Goal: Task Accomplishment & Management: Use online tool/utility

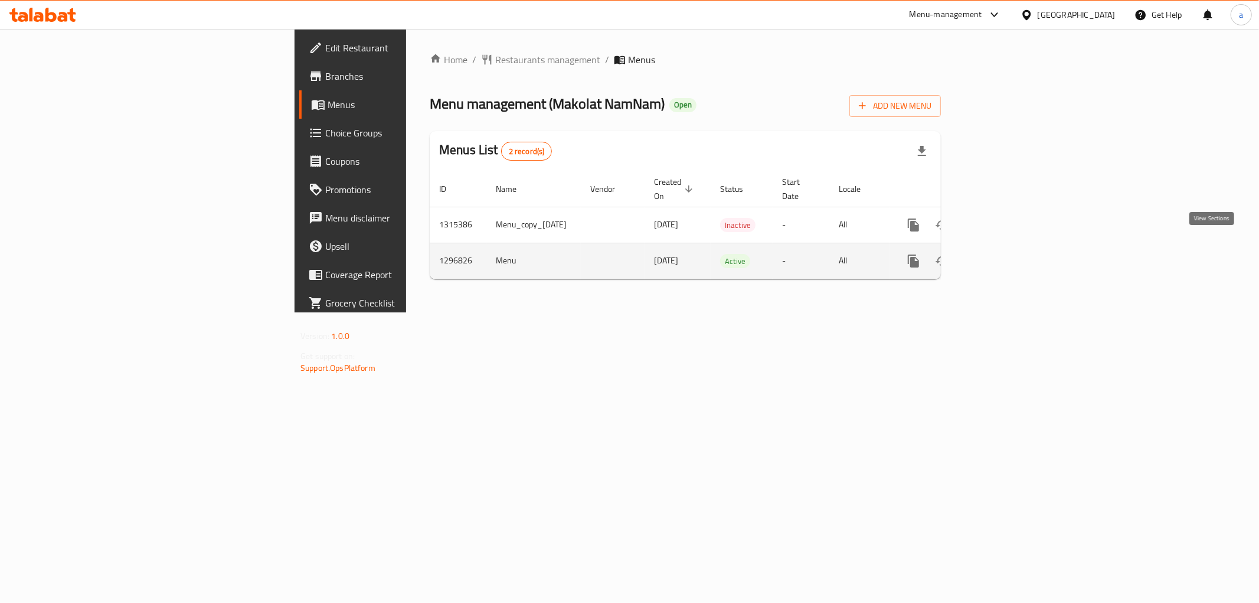
click at [1006, 254] on icon "enhanced table" at bounding box center [999, 261] width 14 height 14
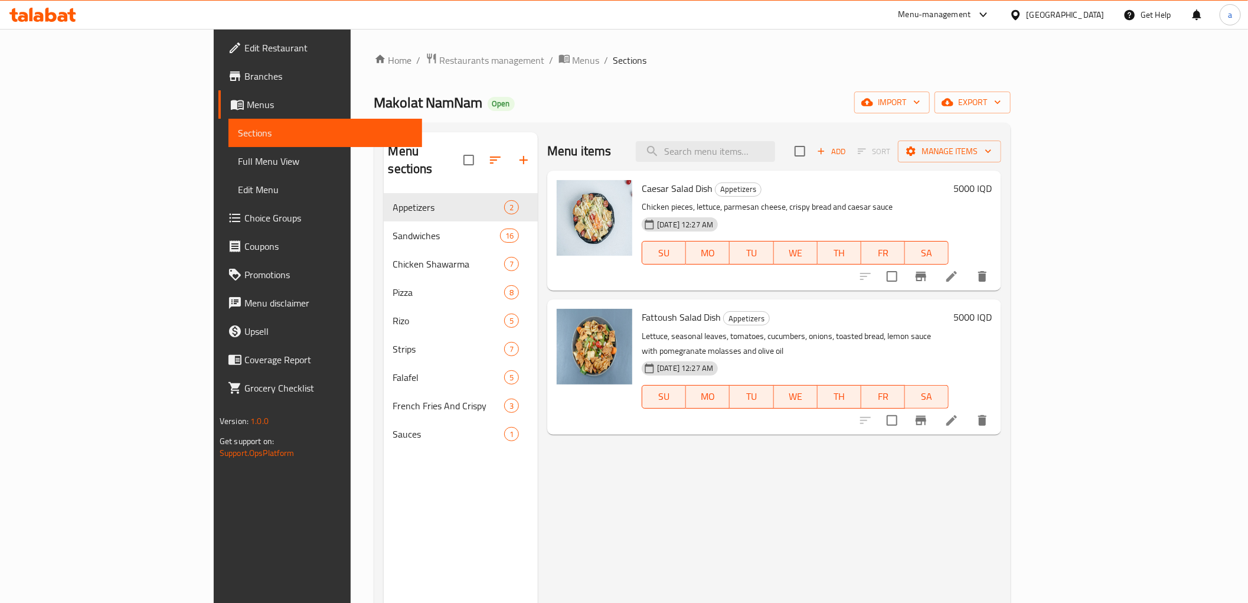
click at [238, 161] on span "Full Menu View" at bounding box center [325, 161] width 175 height 14
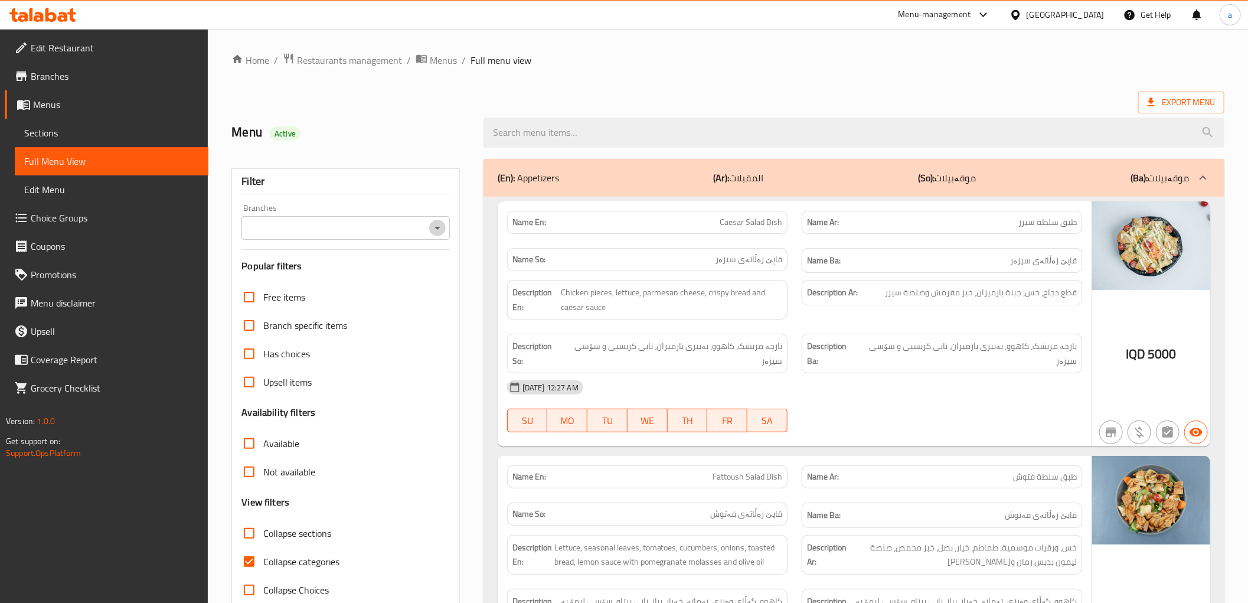
click at [438, 229] on icon "Open" at bounding box center [437, 228] width 14 height 14
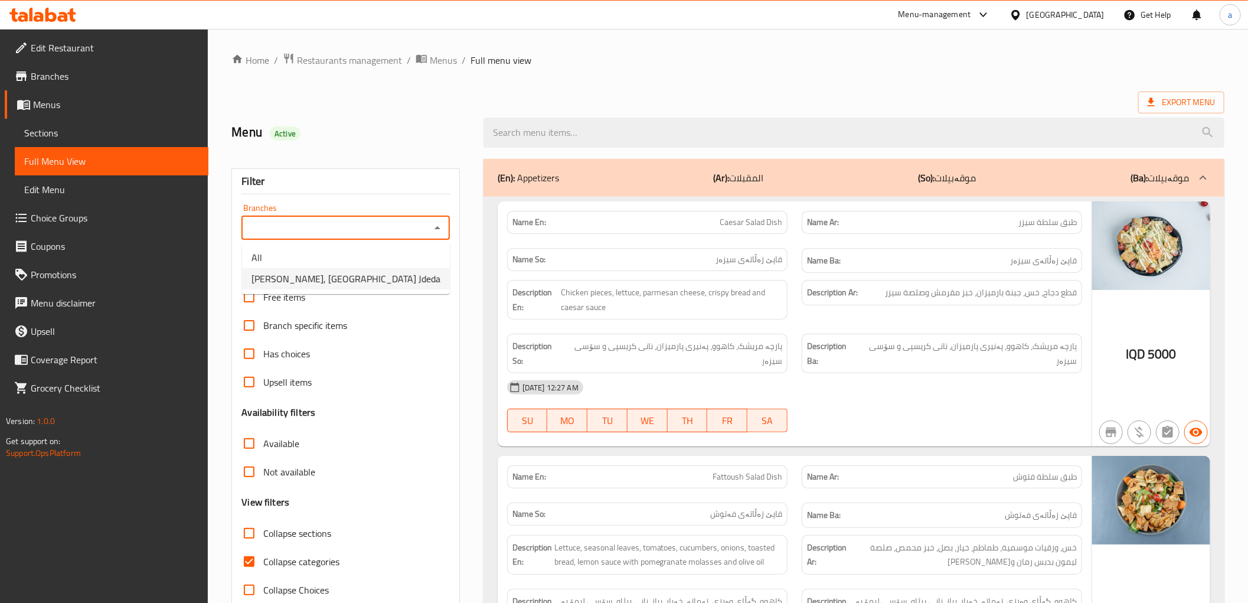
click at [375, 278] on span "[PERSON_NAME], [GEOGRAPHIC_DATA] Jdeda" at bounding box center [346, 279] width 189 height 14
type input "[PERSON_NAME], [GEOGRAPHIC_DATA] Jdeda"
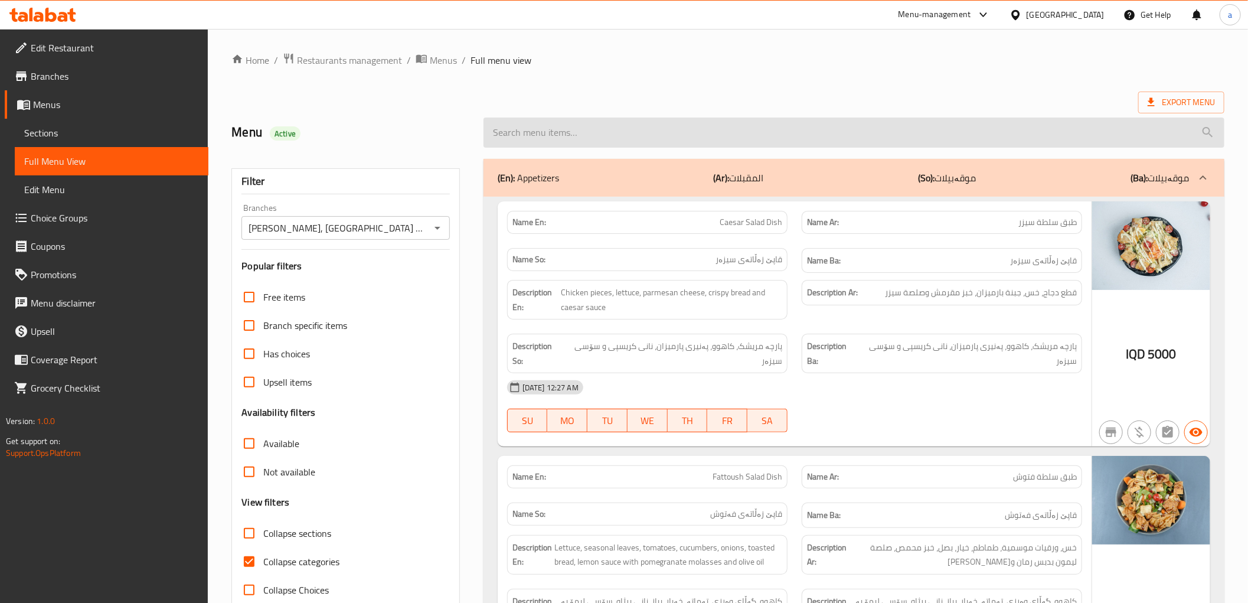
click at [530, 124] on input "search" at bounding box center [854, 132] width 741 height 30
paste input "Classic Crispy Rizo"
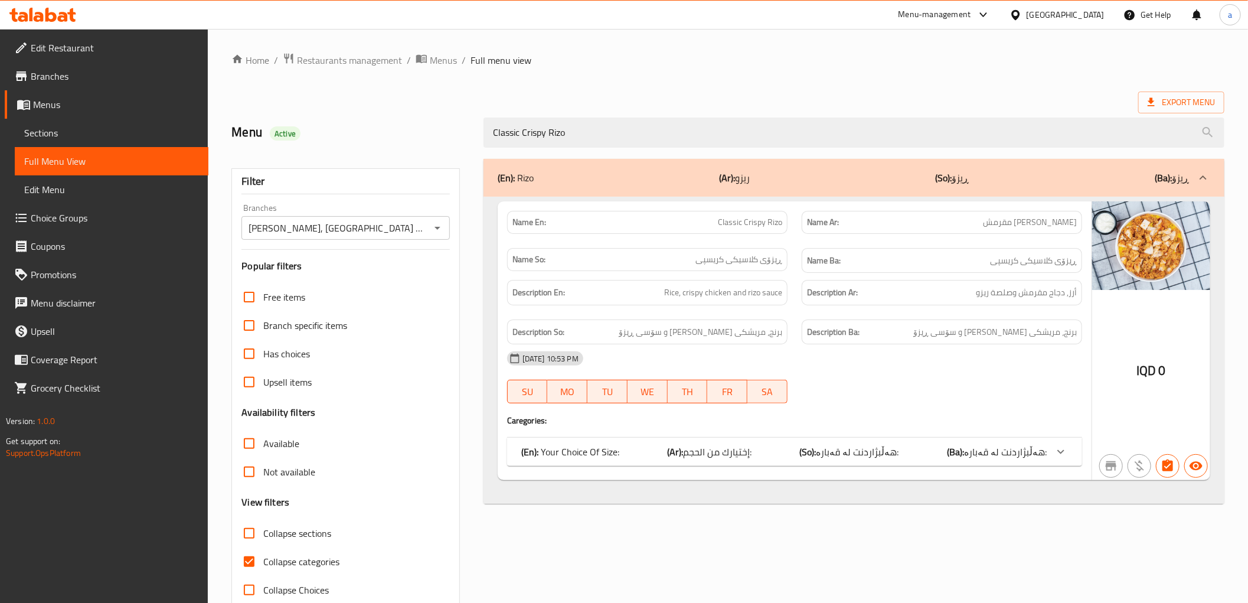
type input "Classic Crispy Rizo"
click at [316, 562] on span "Collapse categories" at bounding box center [301, 561] width 76 height 14
click at [263, 562] on input "Collapse categories" at bounding box center [249, 561] width 28 height 28
checkbox input "false"
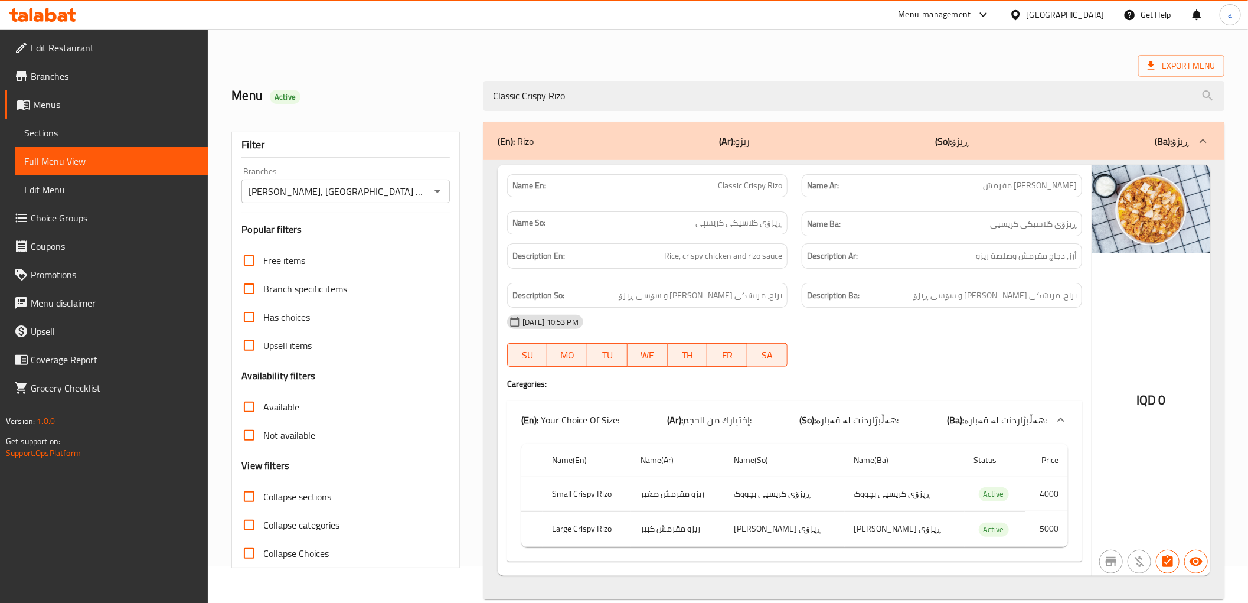
scroll to position [57, 0]
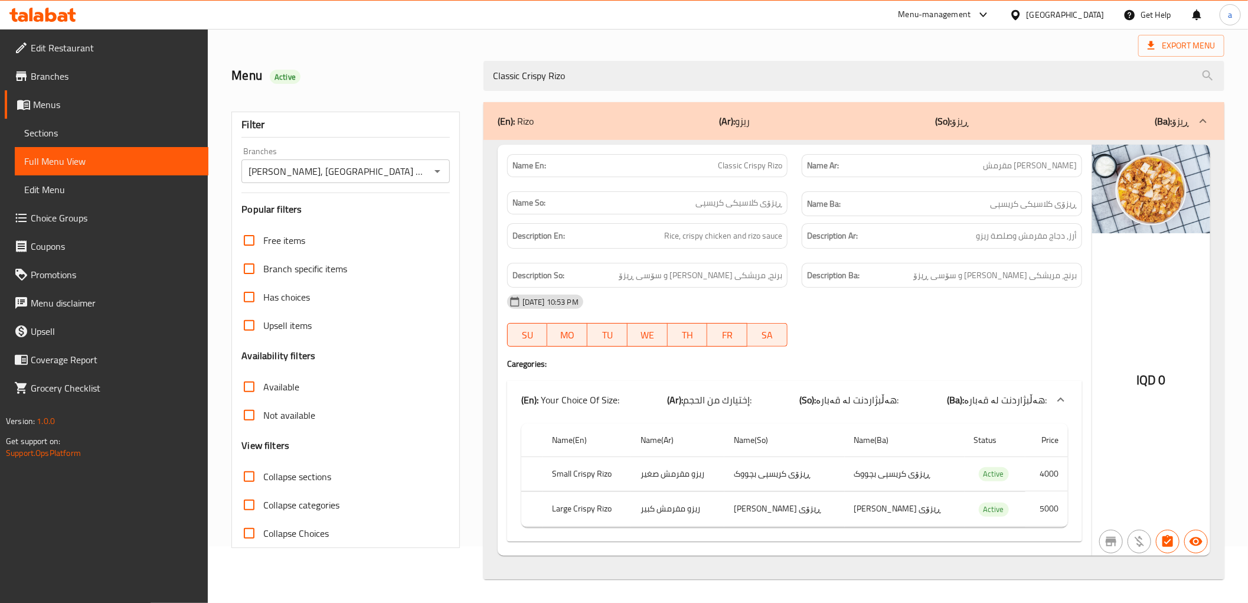
click at [432, 165] on icon "Open" at bounding box center [437, 171] width 14 height 14
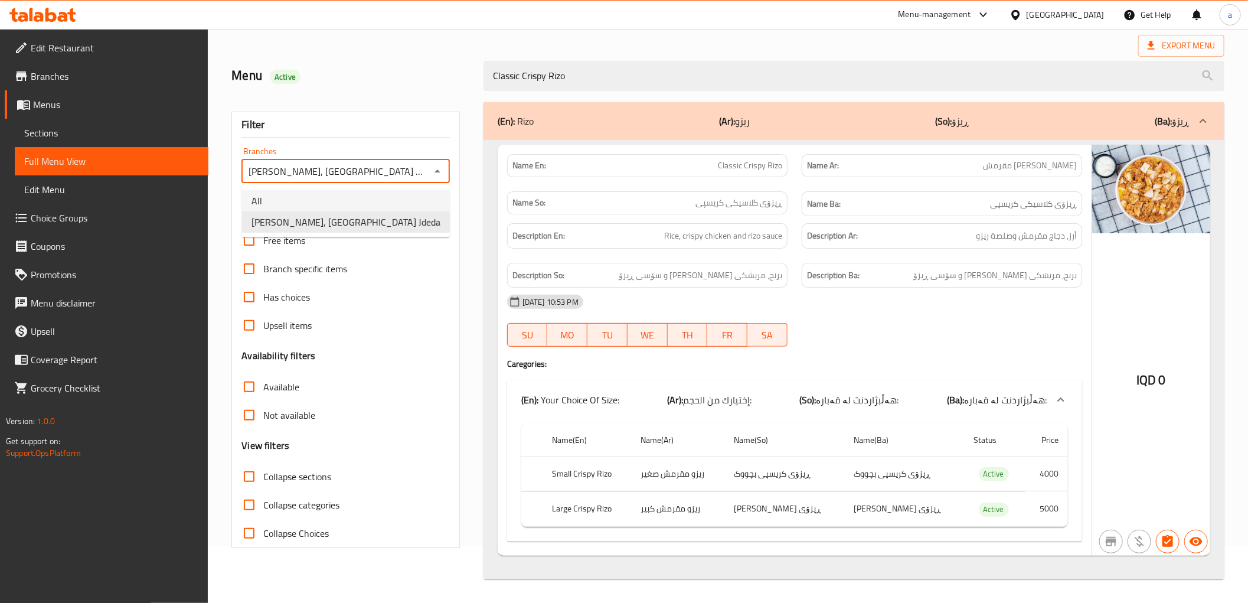
click at [399, 201] on li "All" at bounding box center [346, 200] width 208 height 21
click at [446, 167] on div "All Branches" at bounding box center [345, 171] width 208 height 24
click at [435, 176] on icon "Open" at bounding box center [437, 171] width 14 height 14
click at [420, 220] on li "[PERSON_NAME], [GEOGRAPHIC_DATA] Jdeda" at bounding box center [346, 221] width 208 height 21
type input "[PERSON_NAME], [GEOGRAPHIC_DATA] Jdeda"
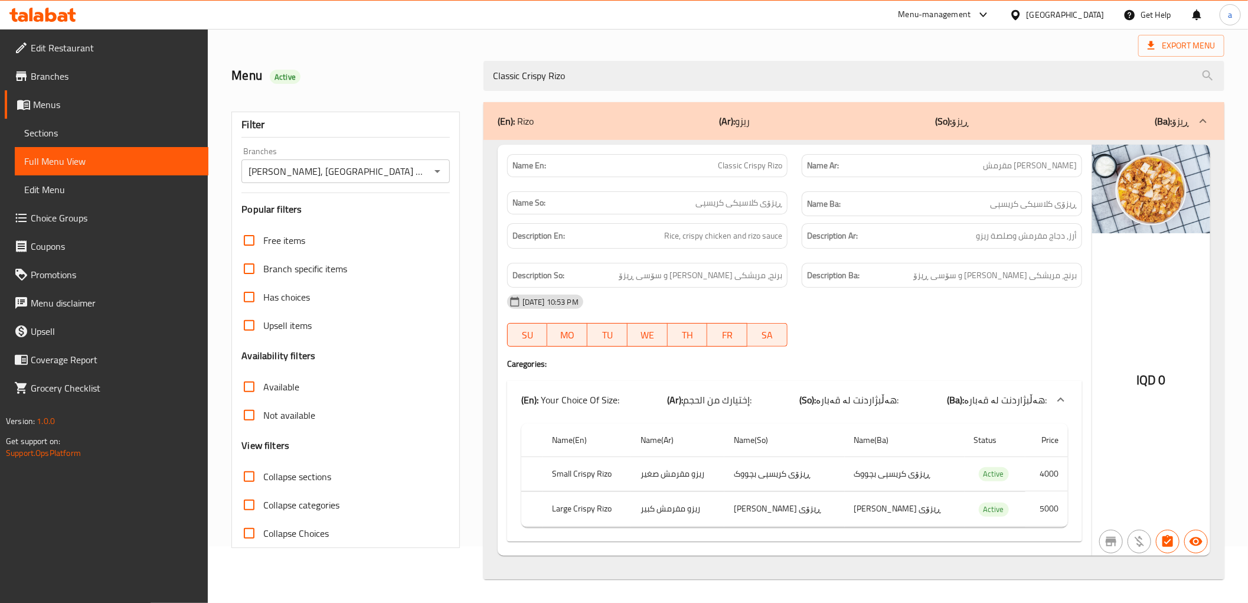
paste input "hicken Popcorn"
drag, startPoint x: 591, startPoint y: 73, endPoint x: 205, endPoint y: 99, distance: 387.0
click at [207, 99] on div "Edit Restaurant Branches Menus Sections Full Menu View Edit Menu Choice Groups …" at bounding box center [624, 287] width 1248 height 631
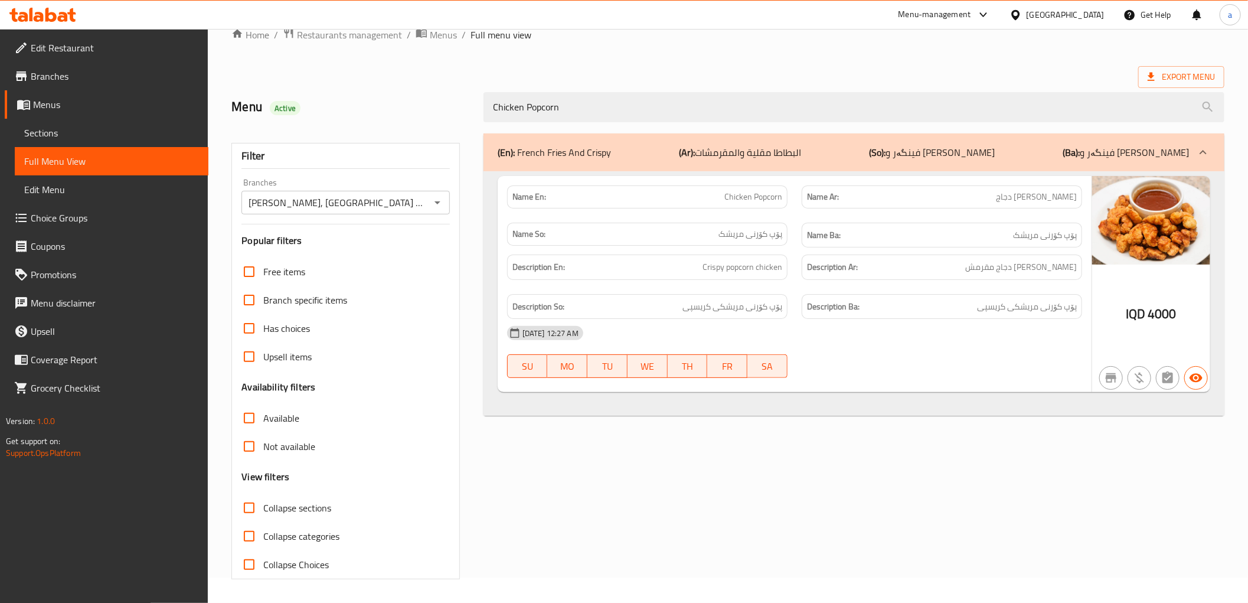
scroll to position [25, 0]
type input "Chicken Popcorn"
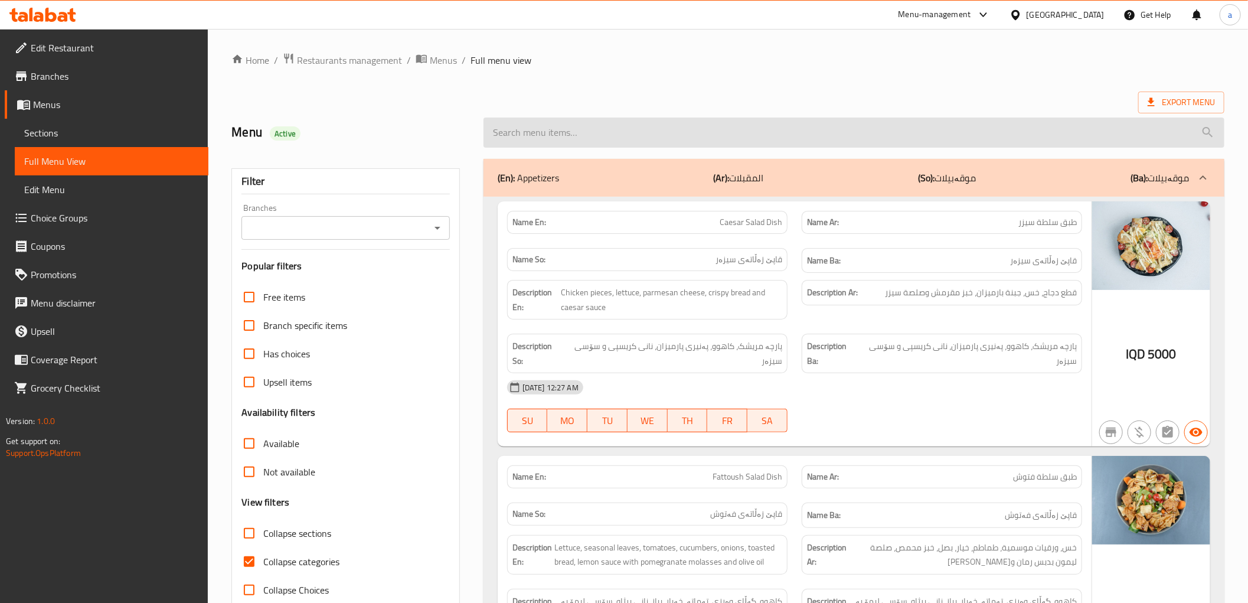
click at [569, 139] on input "search" at bounding box center [854, 132] width 741 height 30
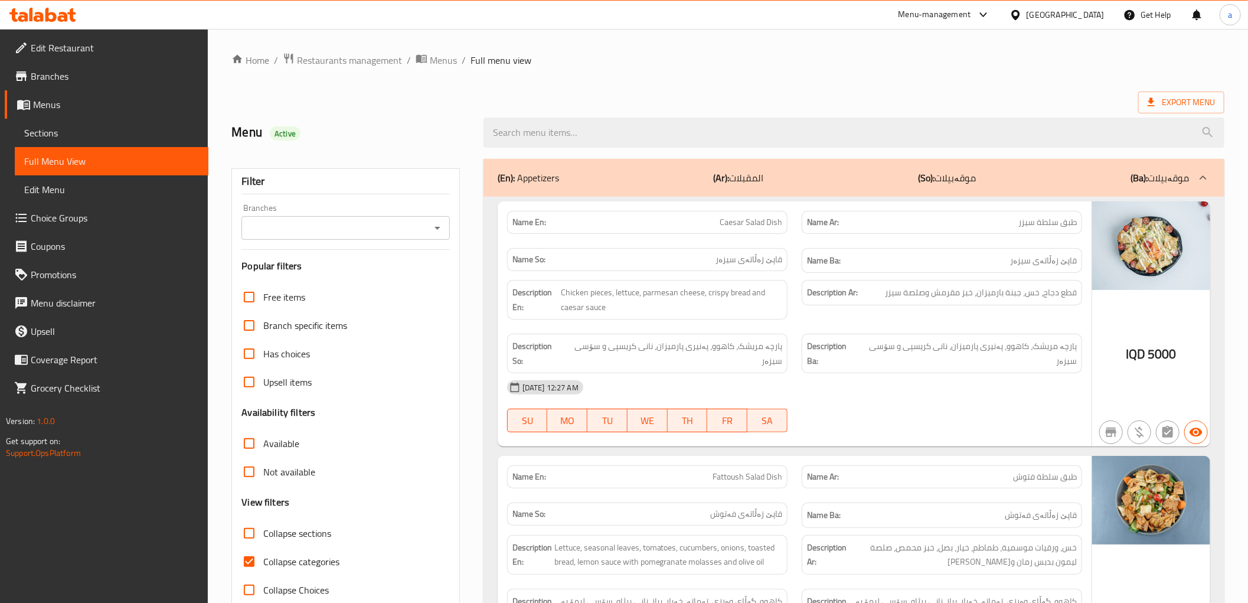
paste input "Chicken Popcorn"
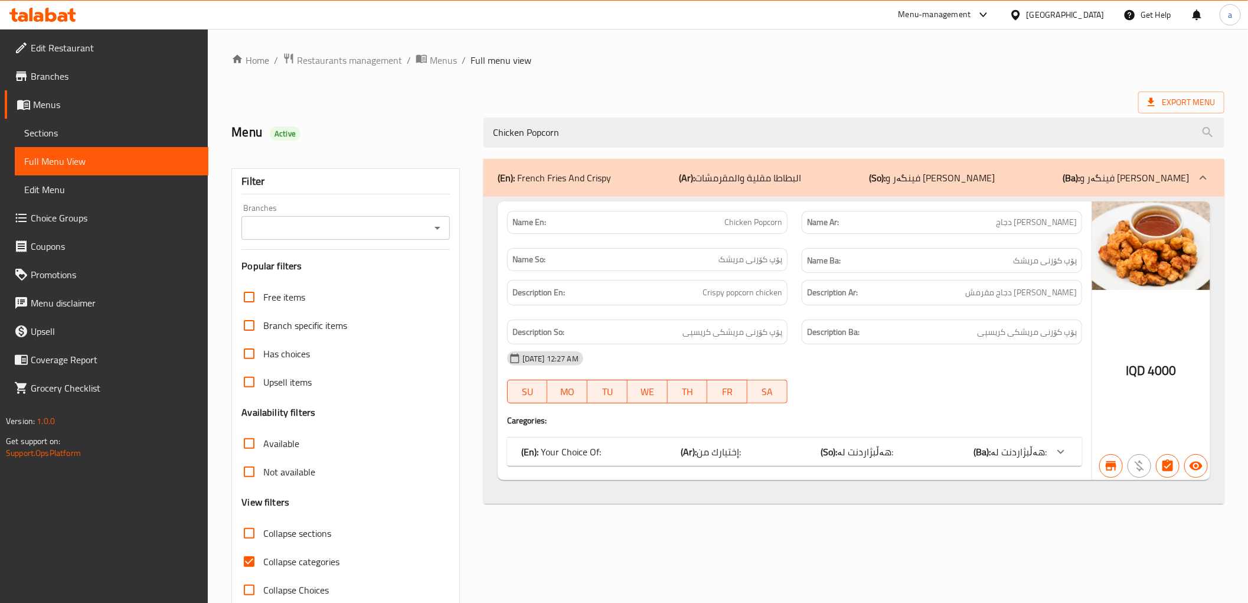
click at [443, 230] on icon "Open" at bounding box center [437, 228] width 14 height 14
type input "Chicken Popcorn"
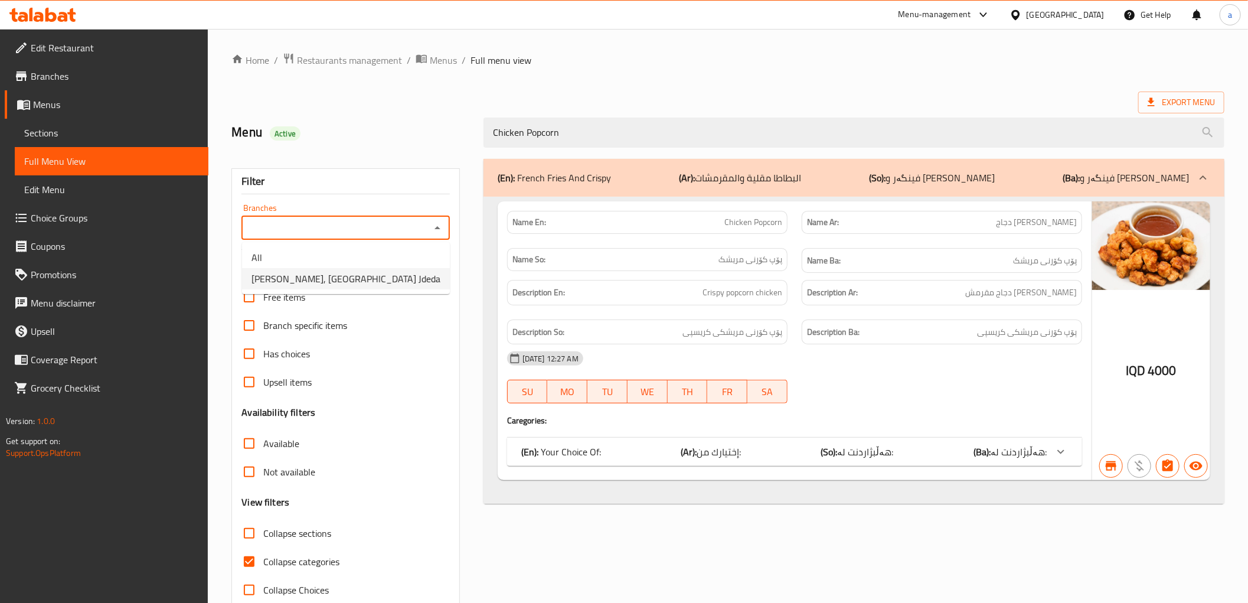
click at [400, 276] on li "[PERSON_NAME], [GEOGRAPHIC_DATA] Jdeda" at bounding box center [346, 278] width 208 height 21
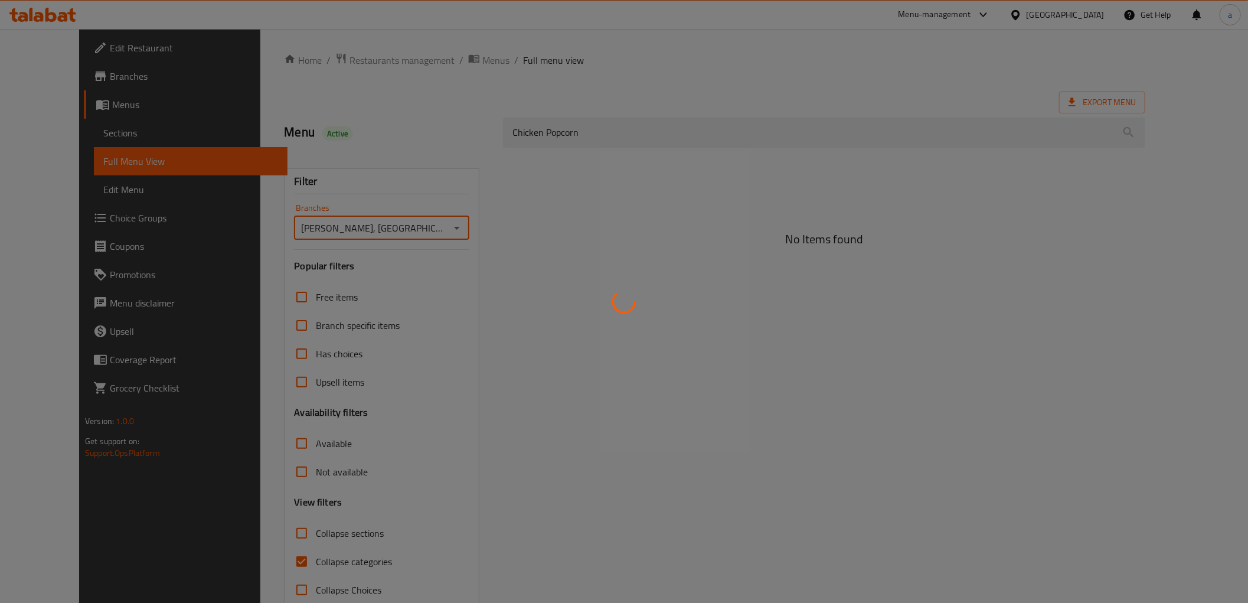
type input "[PERSON_NAME], [GEOGRAPHIC_DATA] Jdeda"
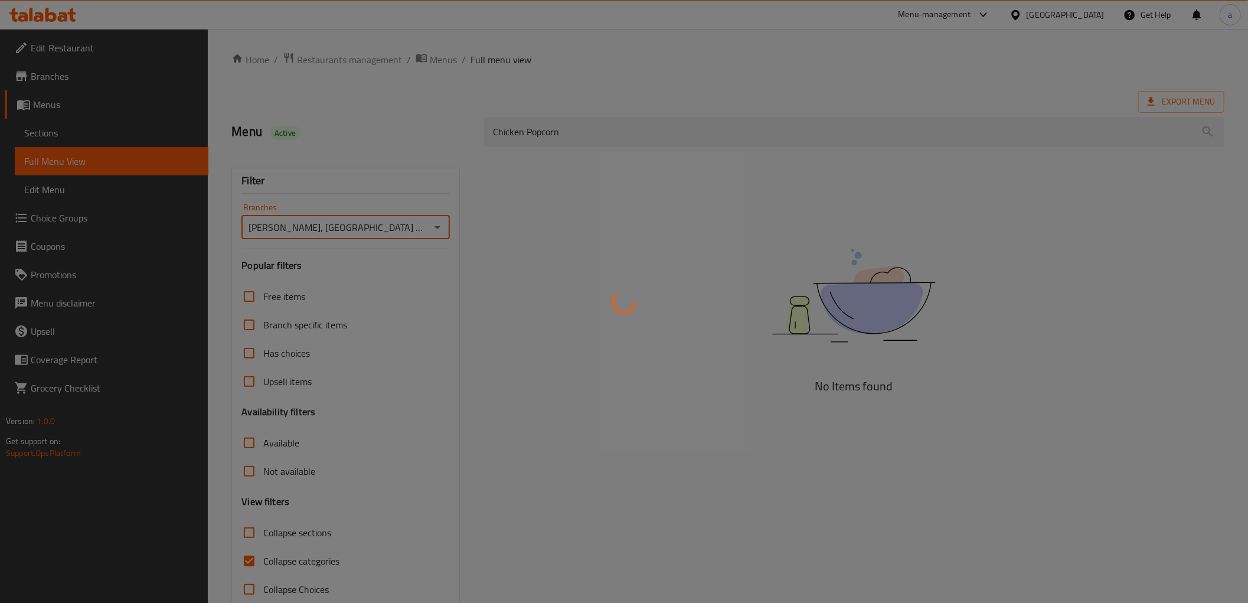
scroll to position [25, 0]
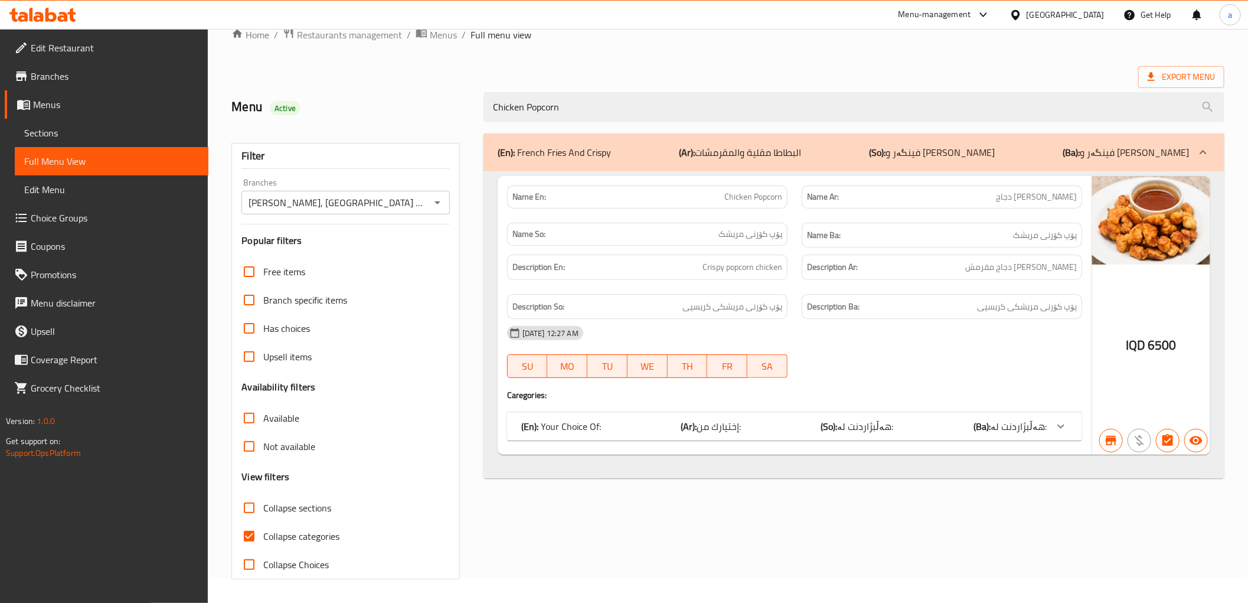
click at [322, 532] on span "Collapse categories" at bounding box center [301, 536] width 76 height 14
click at [263, 532] on input "Collapse categories" at bounding box center [249, 536] width 28 height 28
checkbox input "false"
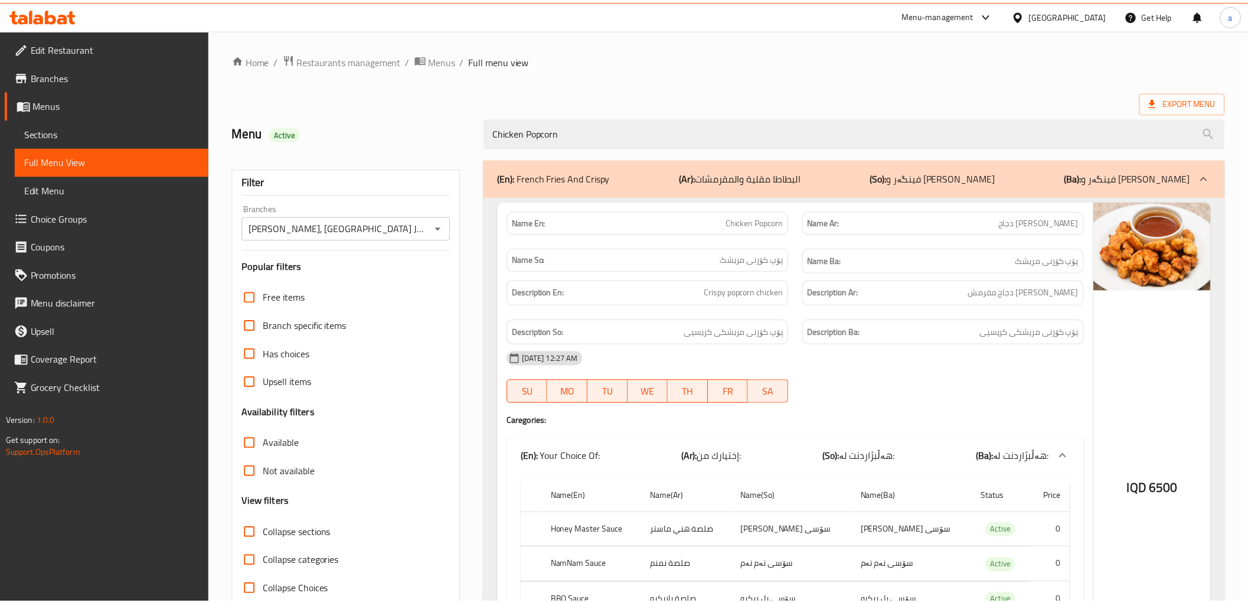
scroll to position [162, 0]
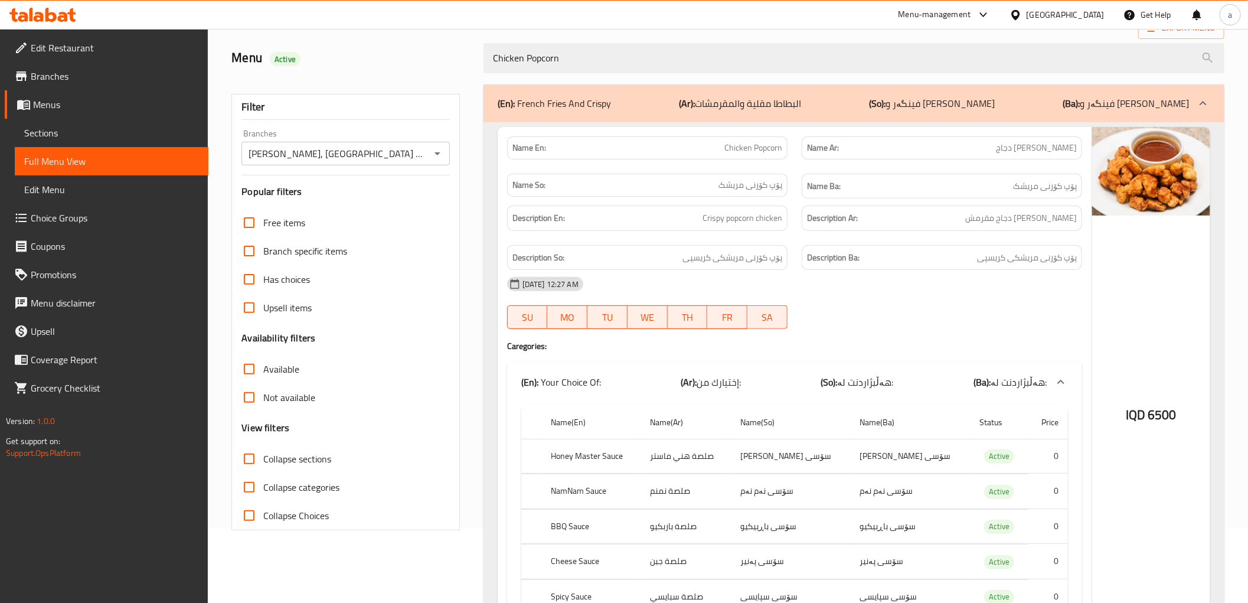
drag, startPoint x: 635, startPoint y: 60, endPoint x: 216, endPoint y: 81, distance: 419.7
click at [216, 81] on div "Home / Restaurants management / Menus / Full menu view Export Menu Menu Active …" at bounding box center [728, 323] width 1040 height 736
paste input "French Fries"
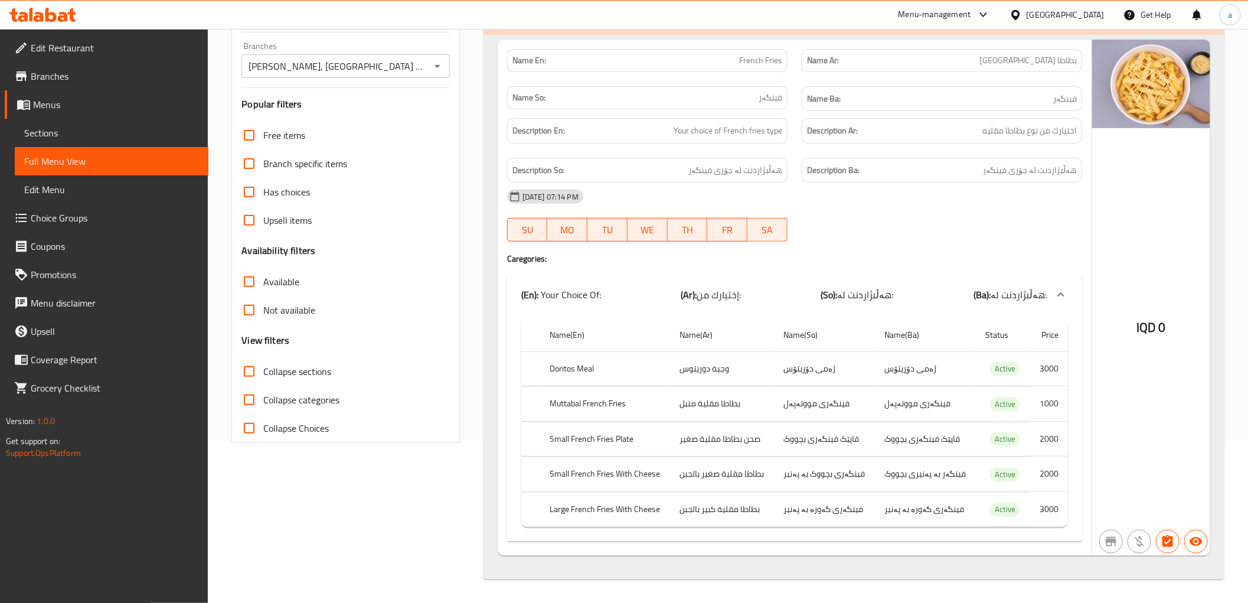
scroll to position [74, 0]
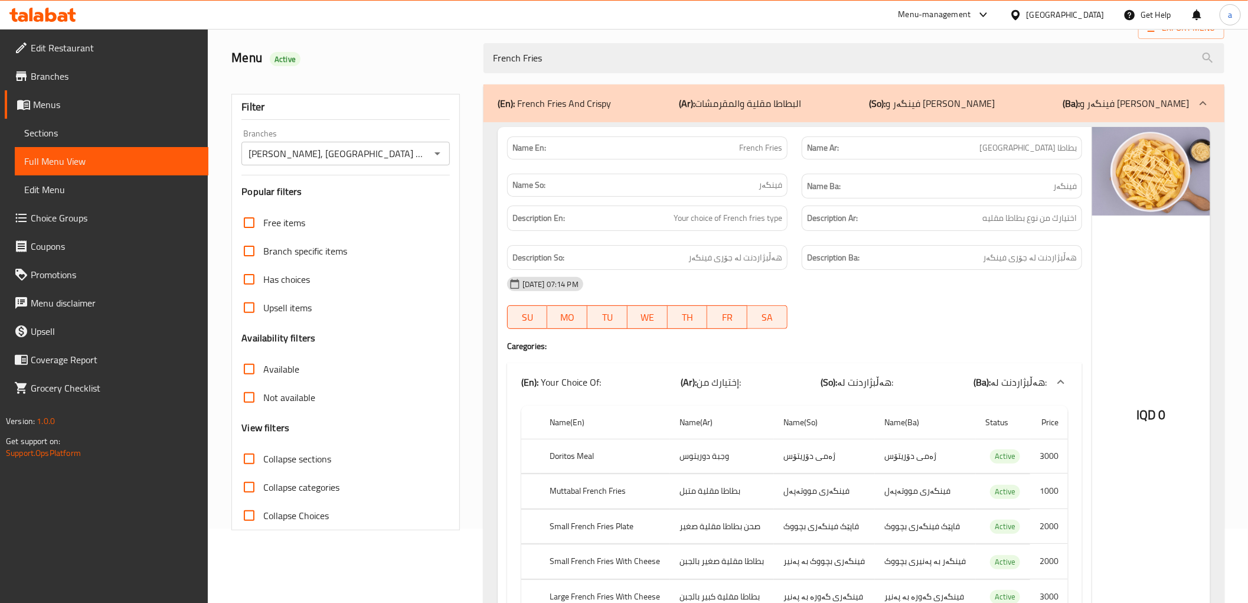
type input "French Fries"
drag, startPoint x: 554, startPoint y: 58, endPoint x: 386, endPoint y: 62, distance: 167.7
click at [390, 60] on div "Menu Active French Fries" at bounding box center [727, 58] width 1007 height 53
click at [575, 56] on input "French Fries" at bounding box center [854, 58] width 741 height 30
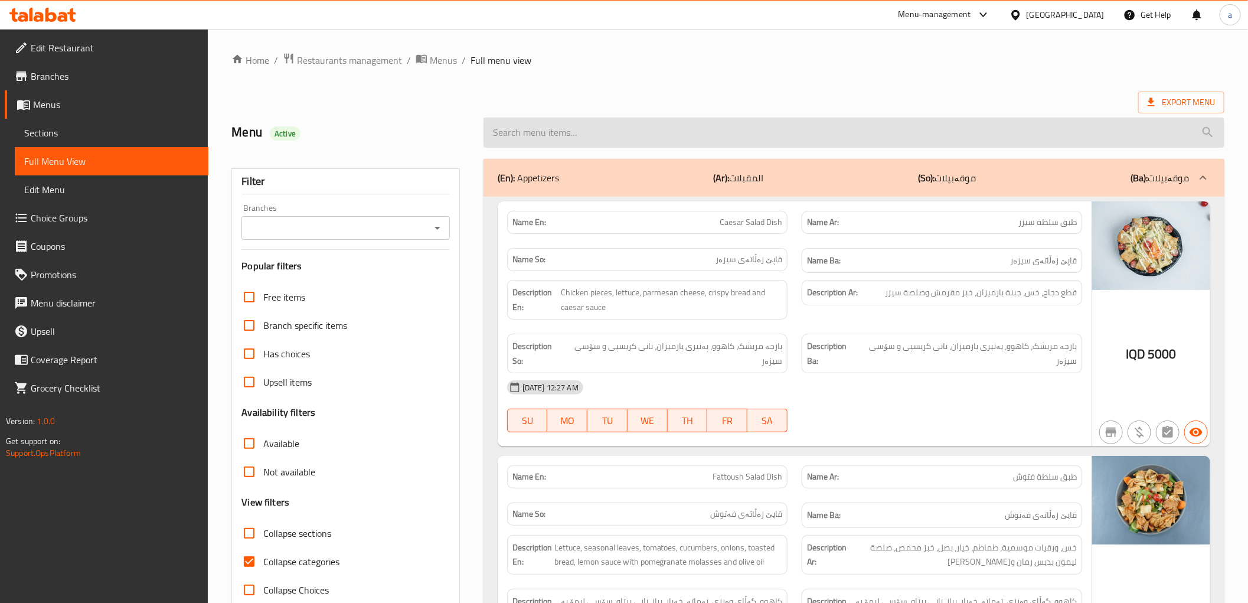
click at [638, 129] on input "search" at bounding box center [854, 132] width 741 height 30
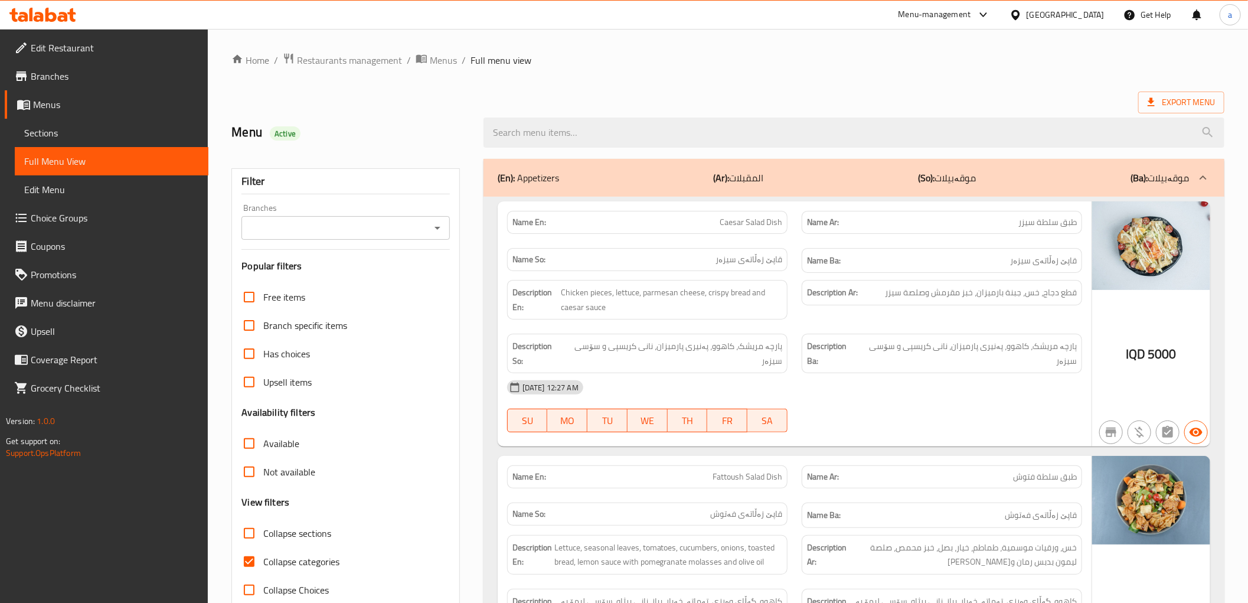
paste input "French Fries"
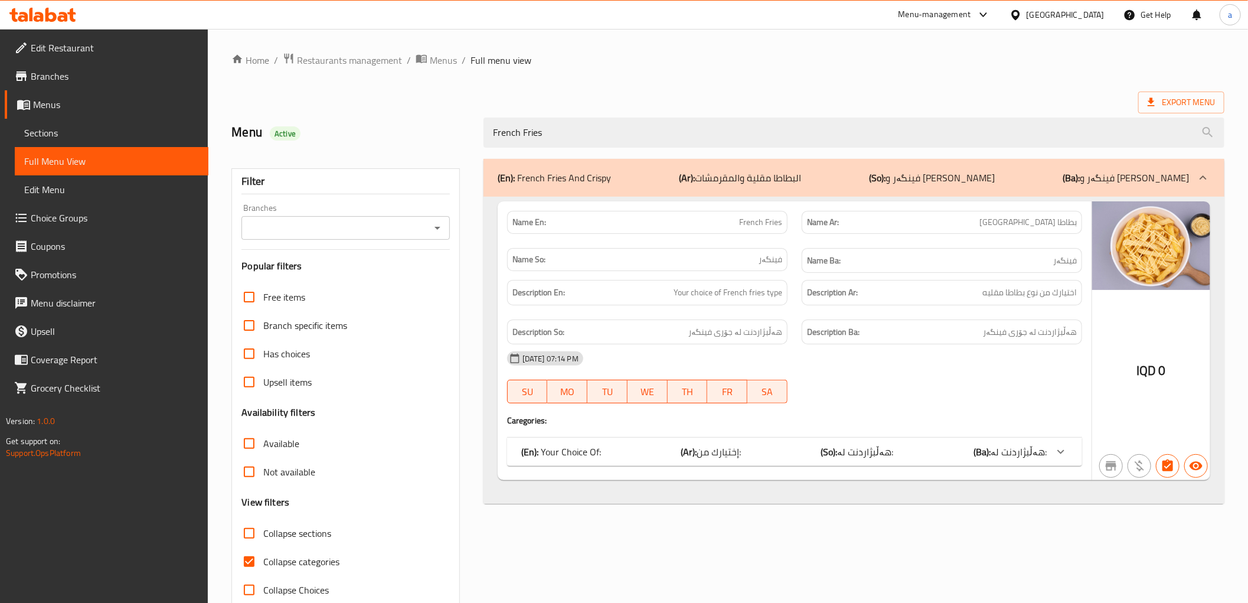
click at [435, 230] on icon "Open" at bounding box center [437, 228] width 14 height 14
type input "French Fries"
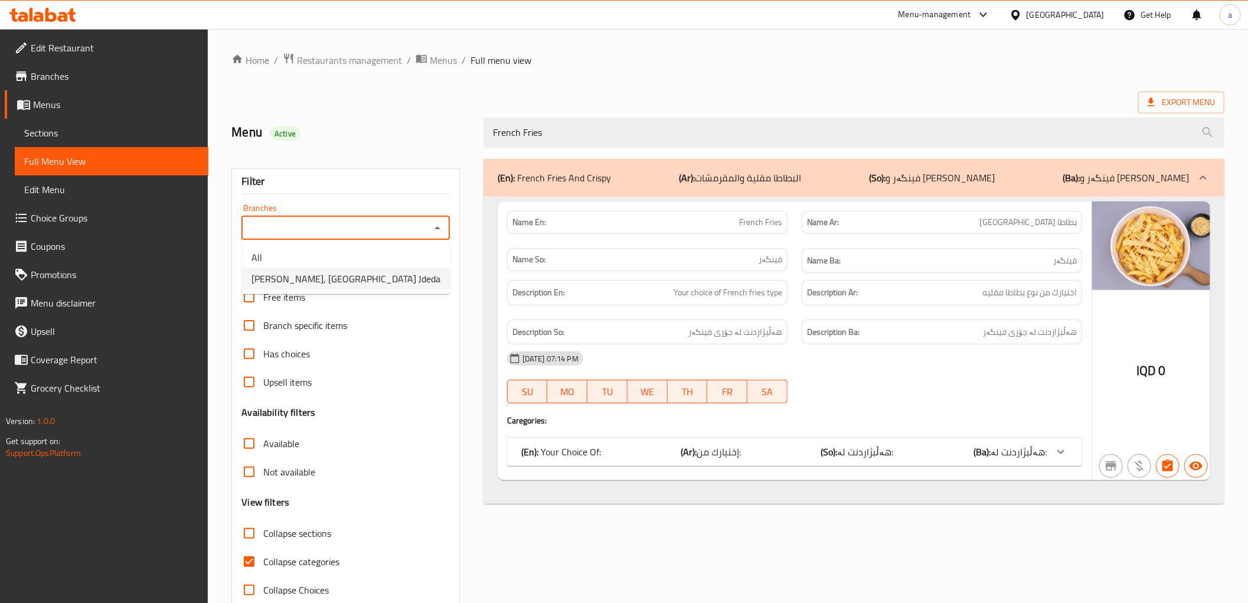
click at [396, 278] on li "[PERSON_NAME], [GEOGRAPHIC_DATA] Jdeda" at bounding box center [346, 278] width 208 height 21
type input "[PERSON_NAME], [GEOGRAPHIC_DATA] Jdeda"
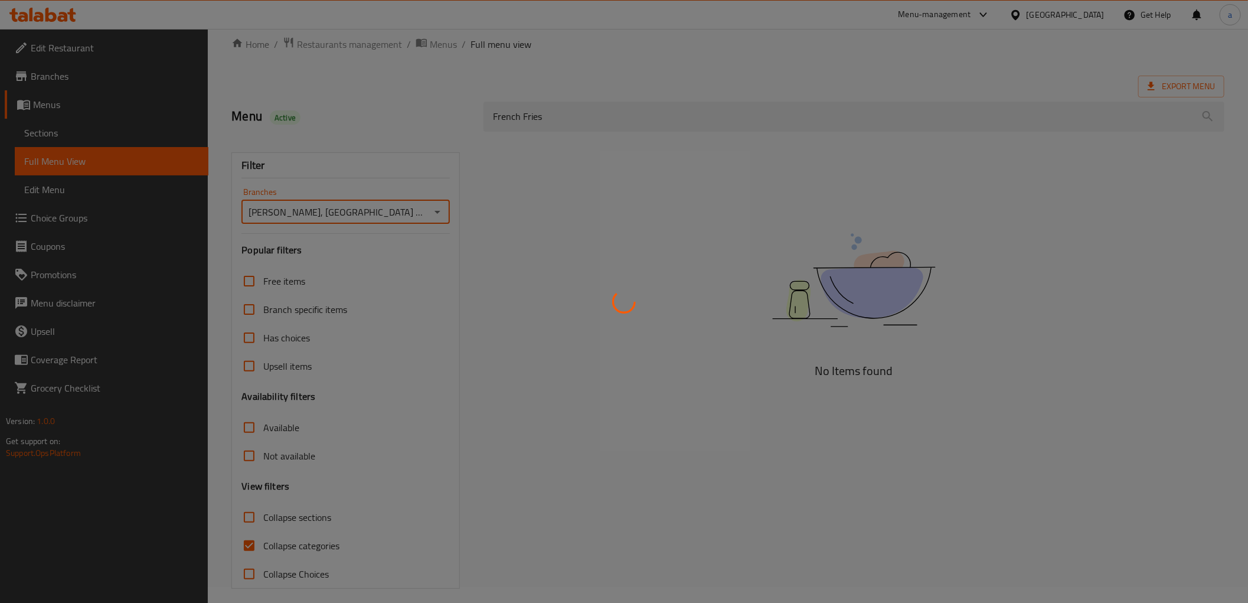
scroll to position [25, 0]
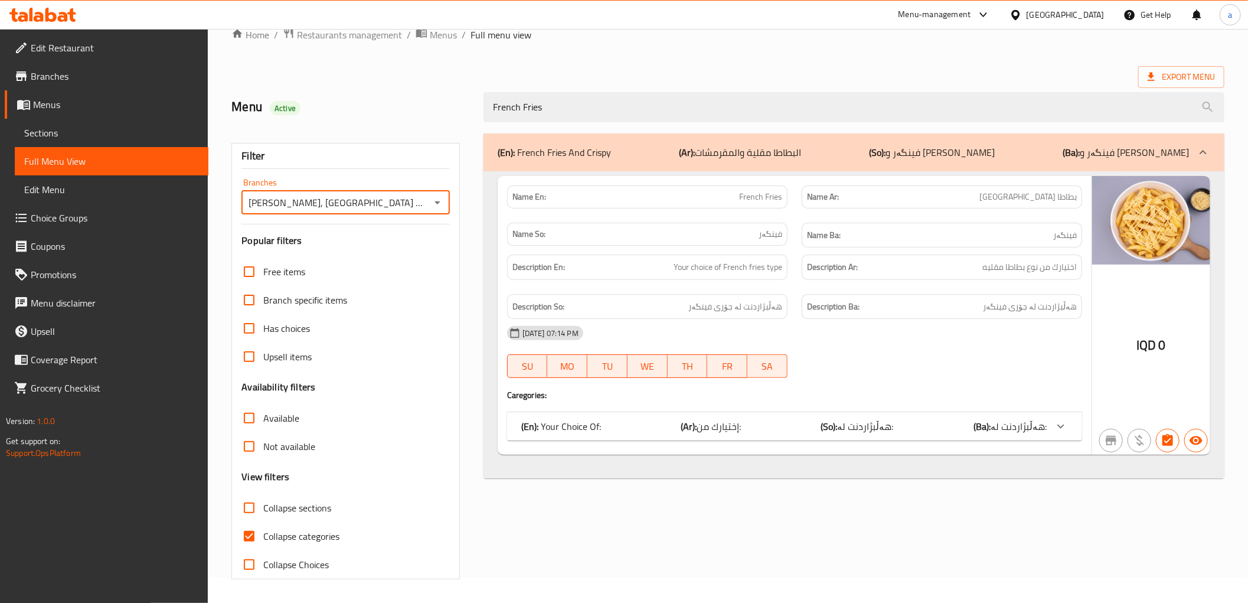
click at [309, 536] on span "Collapse categories" at bounding box center [301, 536] width 76 height 14
click at [263, 536] on input "Collapse categories" at bounding box center [249, 536] width 28 height 28
checkbox input "false"
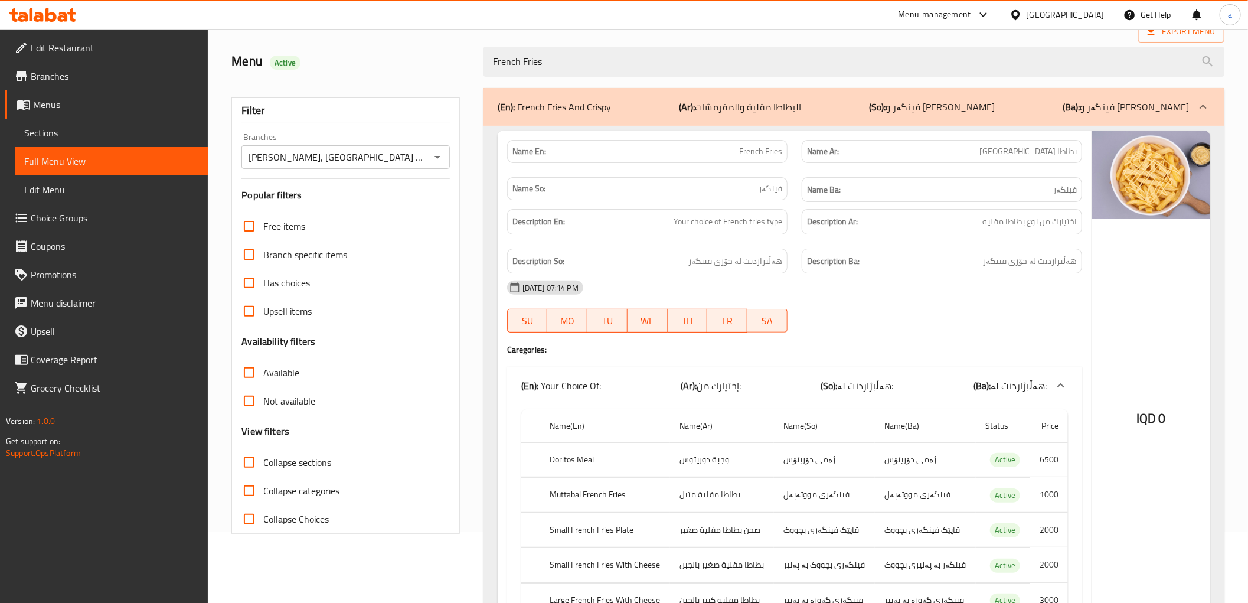
scroll to position [0, 0]
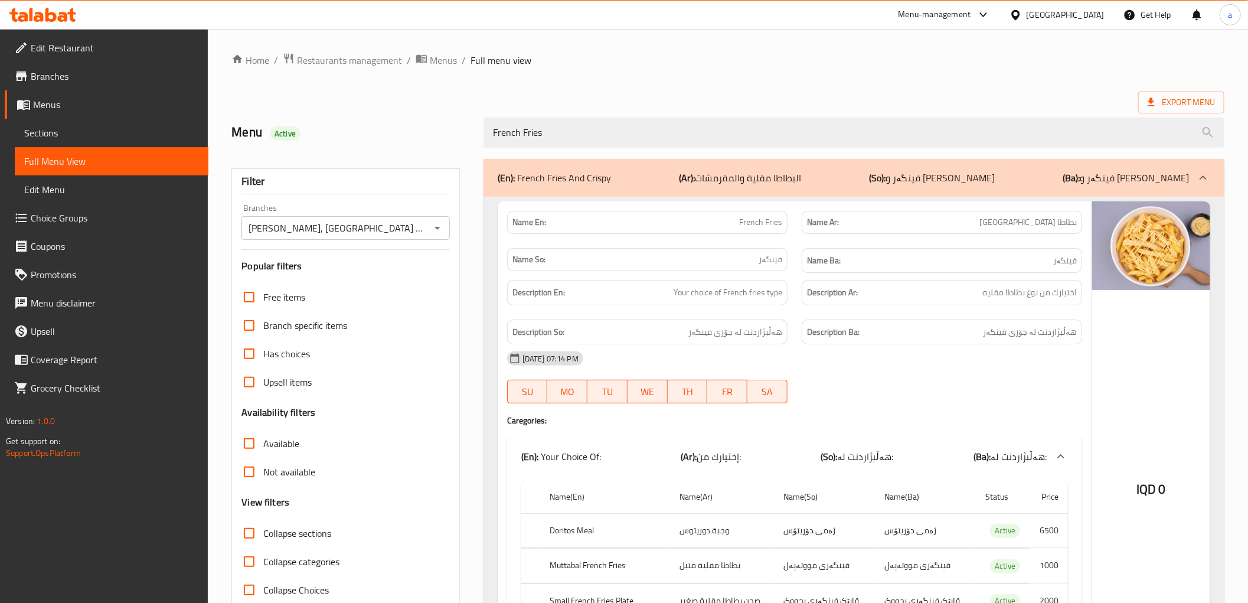
drag, startPoint x: 400, startPoint y: 138, endPoint x: 390, endPoint y: 142, distance: 11.4
click at [391, 140] on div "Menu Active French Fries" at bounding box center [727, 132] width 1007 height 53
paste input "Cheese Rizo"
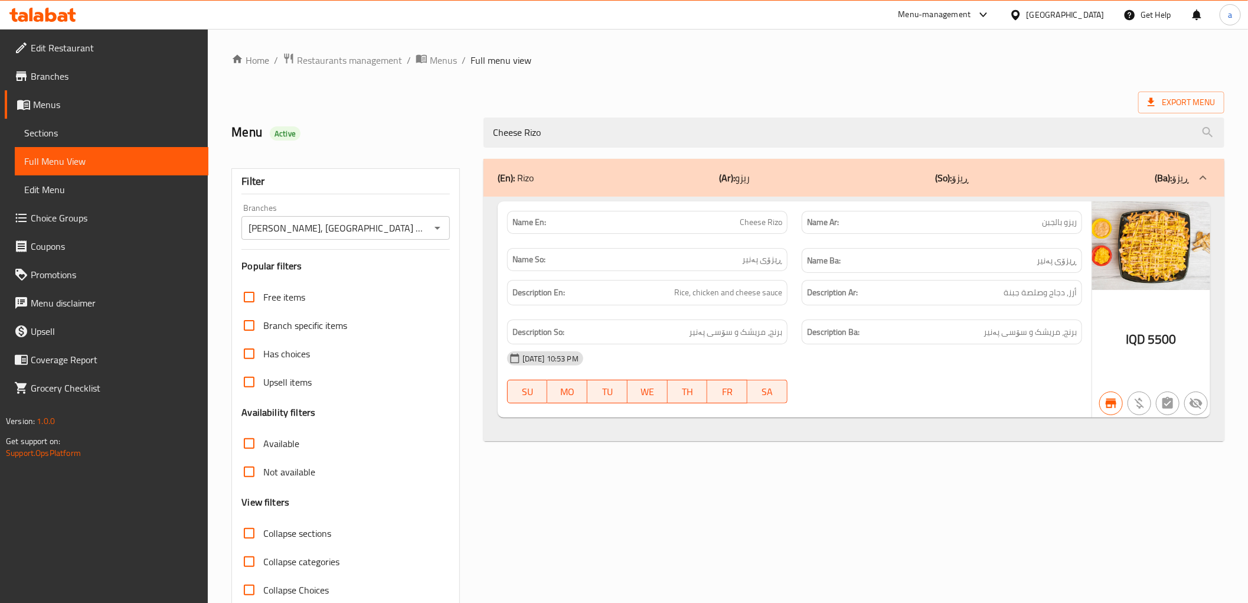
type input "Cheese Rizo"
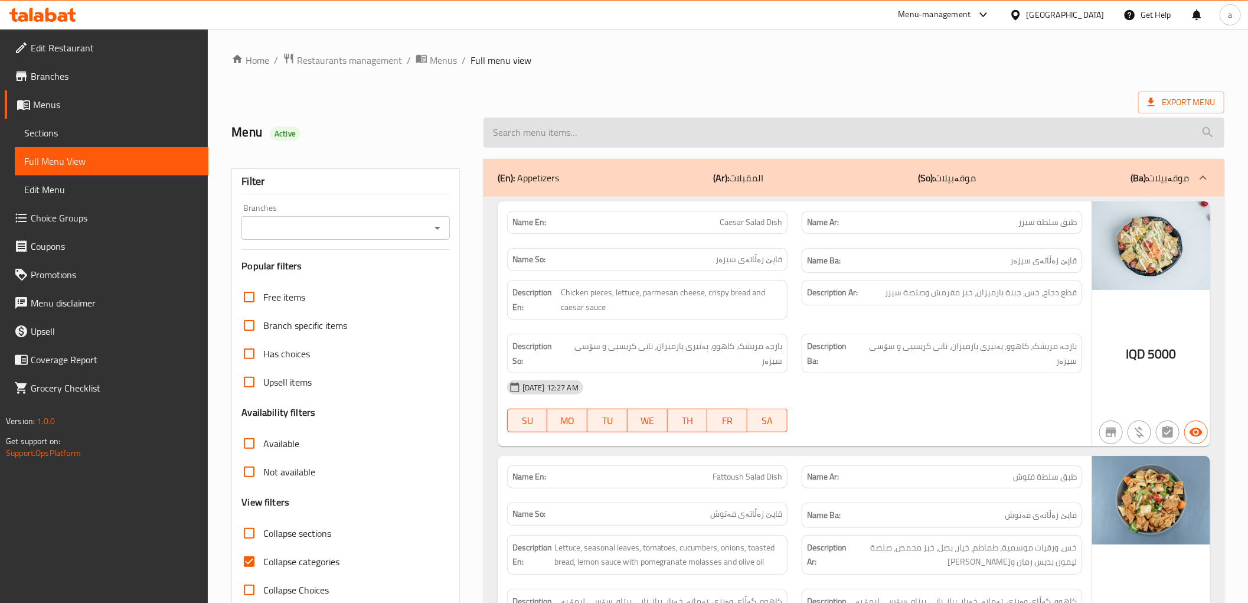
click at [652, 145] on input "search" at bounding box center [854, 132] width 741 height 30
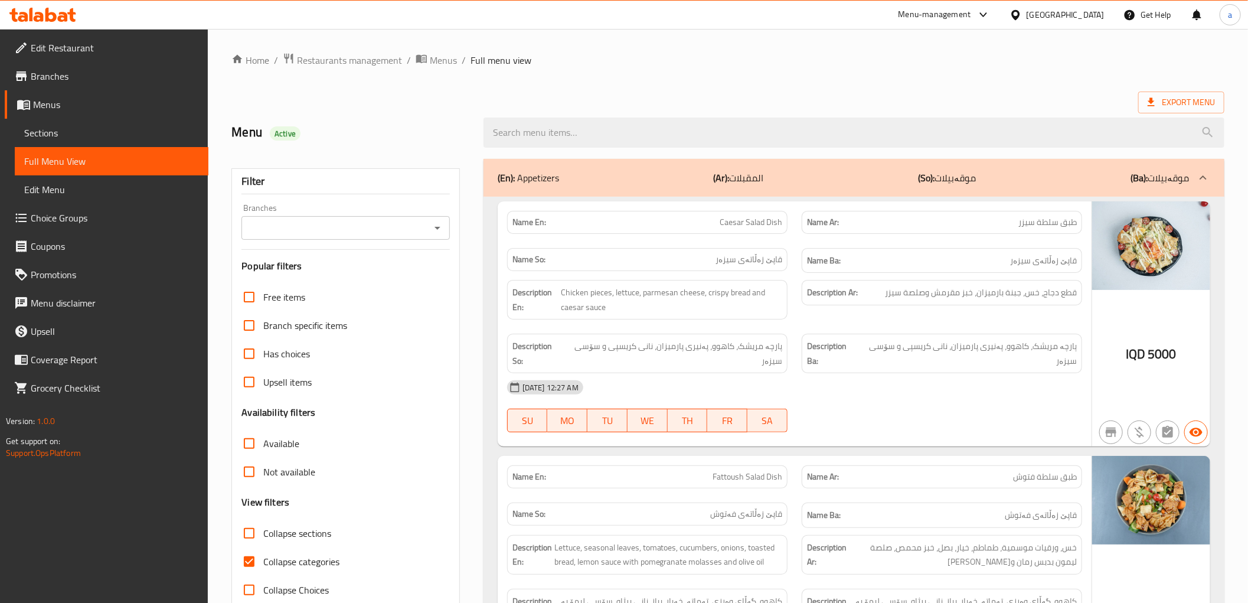
paste input "Cheese Rizo"
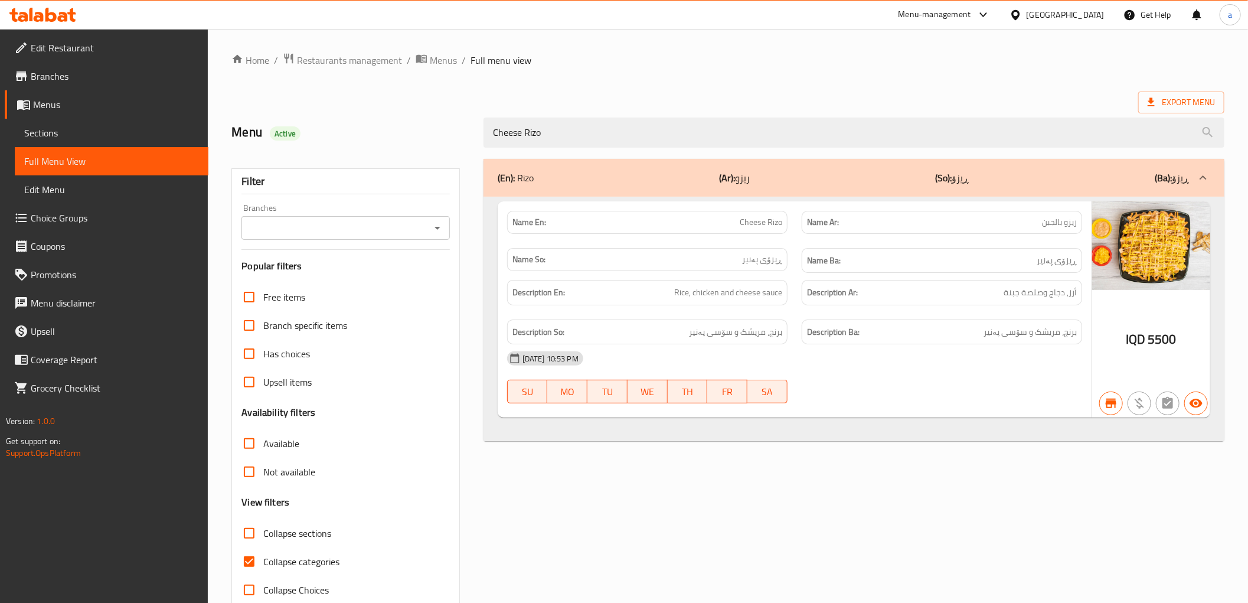
click at [435, 227] on icon "Open" at bounding box center [438, 228] width 6 height 3
type input "Cheese Rizo"
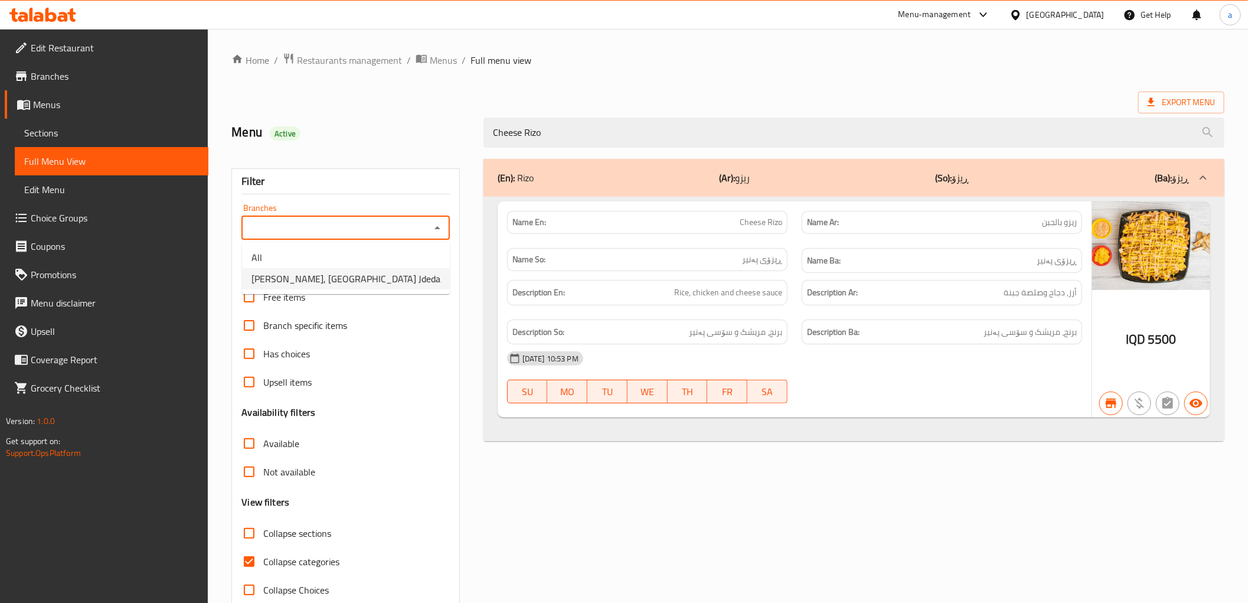
click at [397, 278] on li "[PERSON_NAME], [GEOGRAPHIC_DATA] Jdeda" at bounding box center [346, 278] width 208 height 21
type input "[PERSON_NAME], [GEOGRAPHIC_DATA] Jdeda"
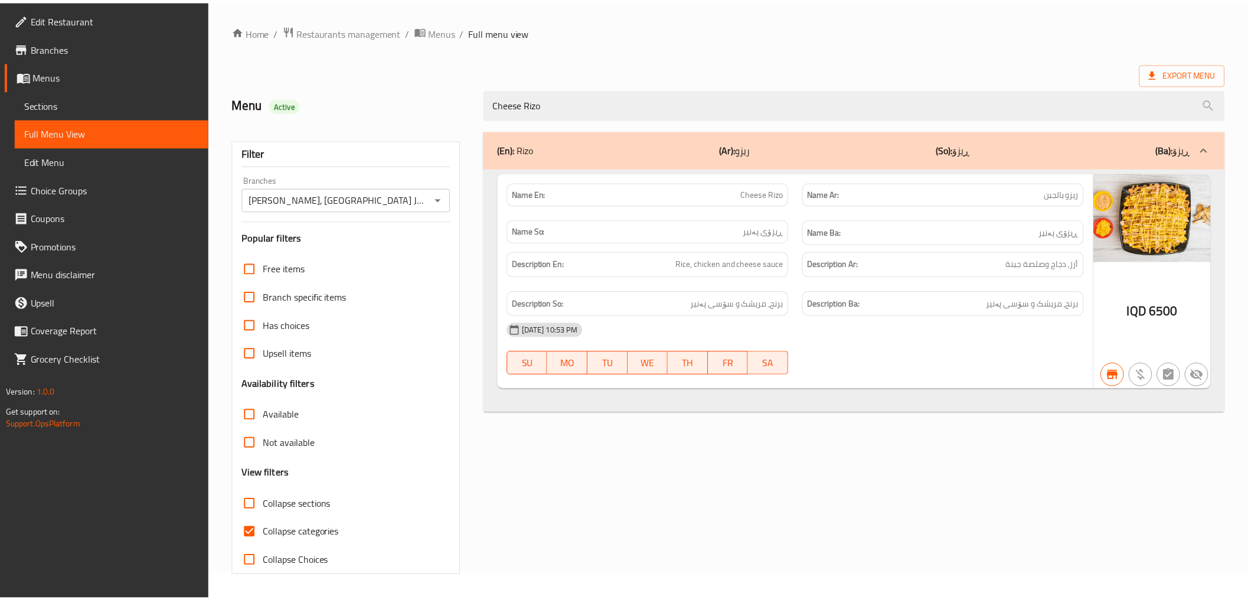
scroll to position [25, 0]
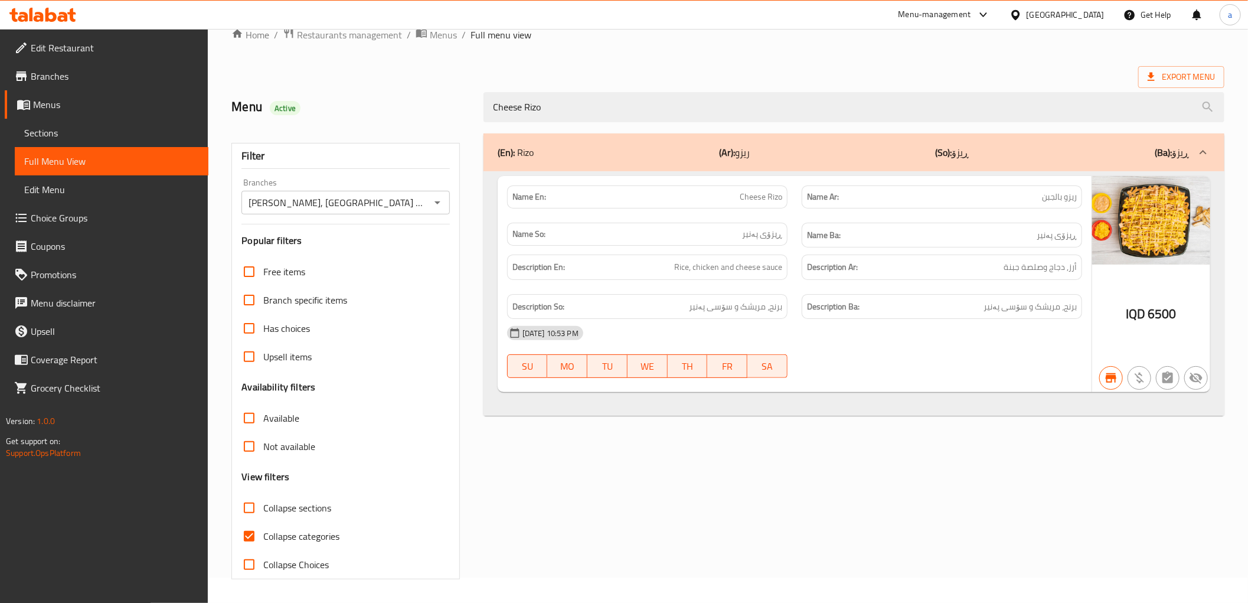
drag, startPoint x: 618, startPoint y: 96, endPoint x: 315, endPoint y: 125, distance: 304.8
click at [315, 125] on div "Menu Active Cheese Rizo" at bounding box center [727, 107] width 1007 height 53
paste input "Onion Rings"
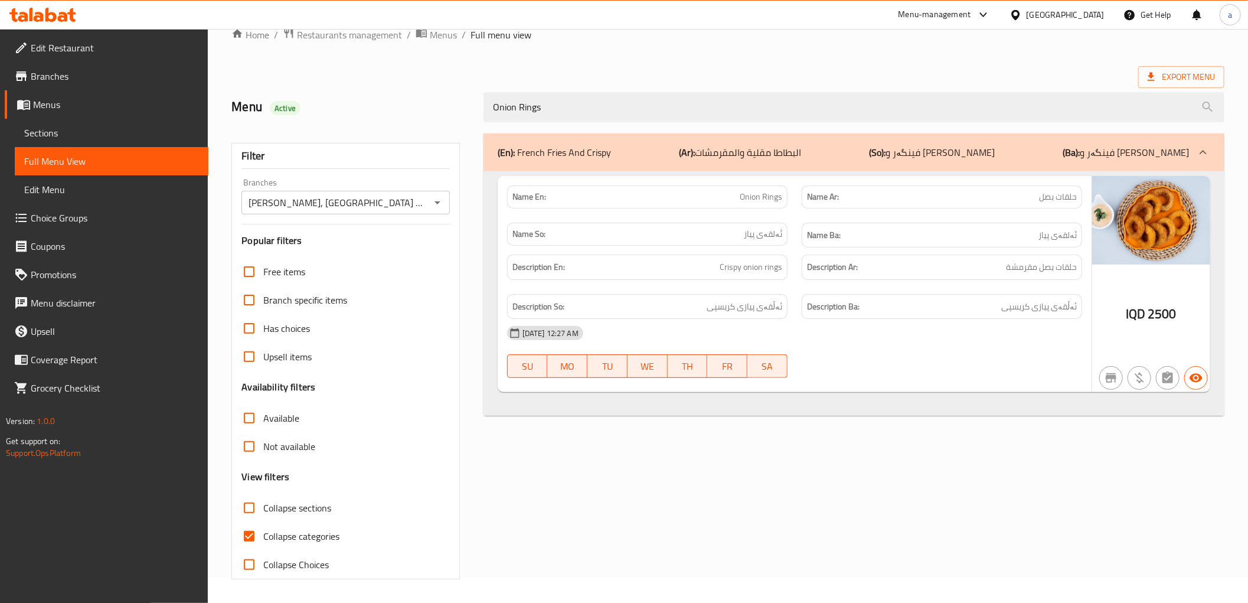
type input "Onion Rings"
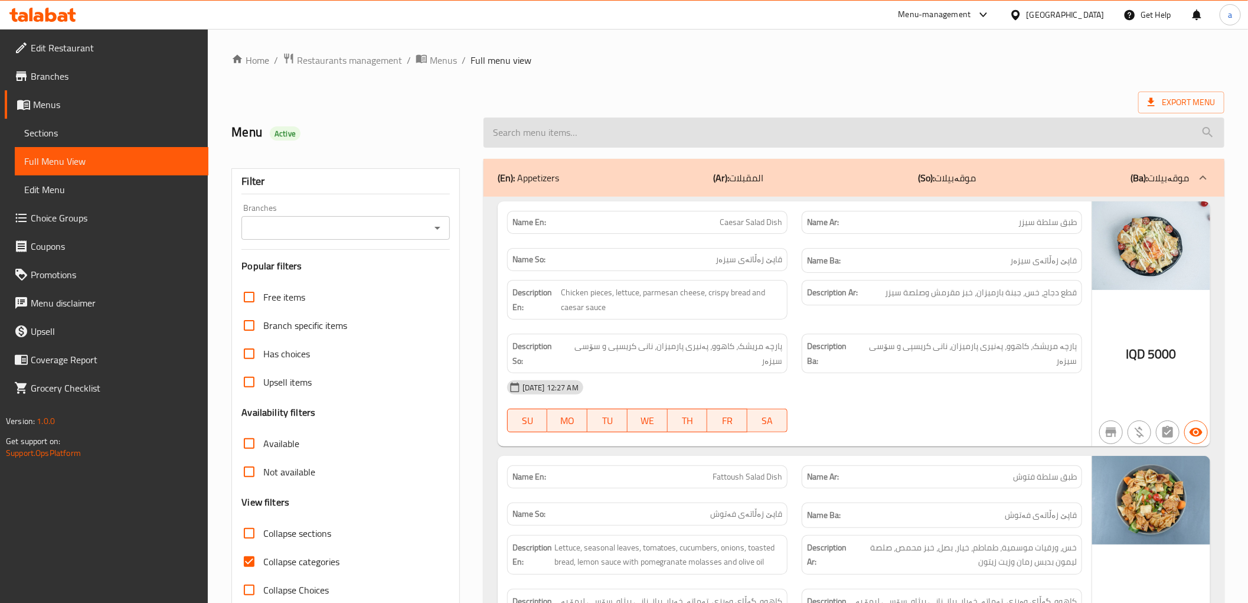
click at [511, 123] on input "search" at bounding box center [854, 132] width 741 height 30
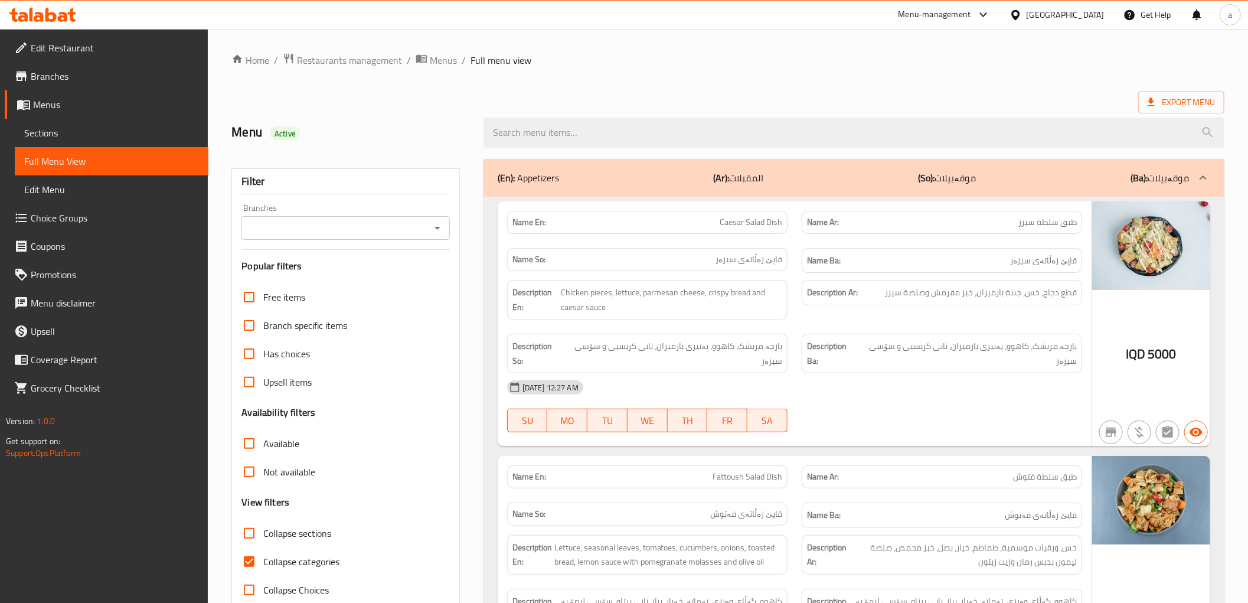
paste input "Onion Rings"
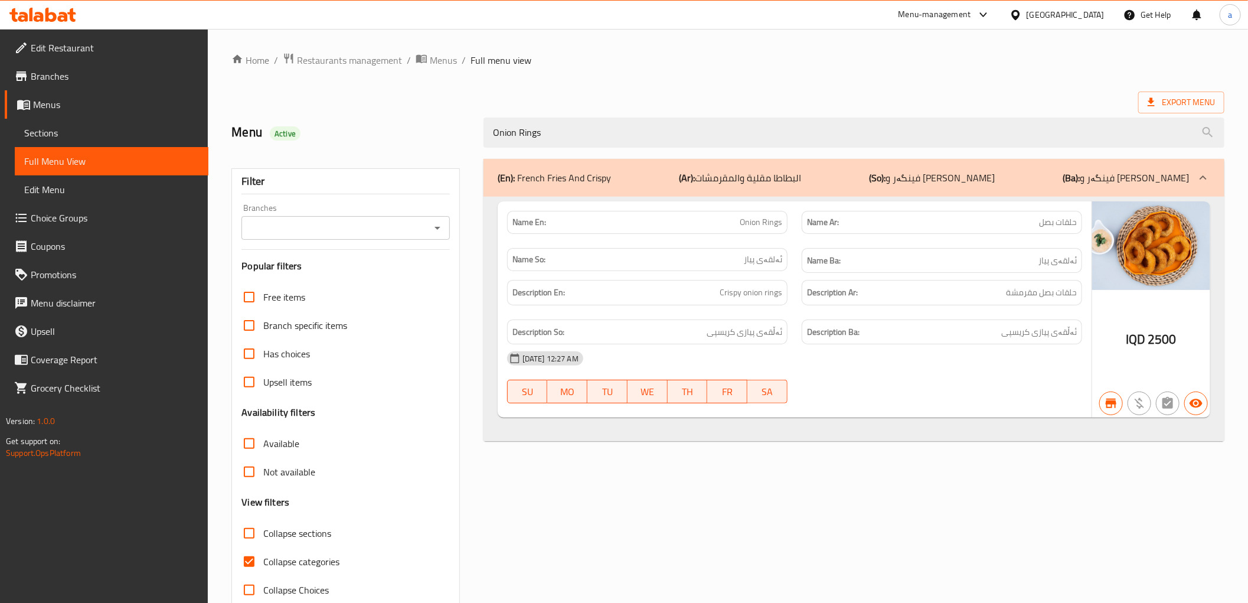
click at [438, 226] on icon "Open" at bounding box center [437, 228] width 14 height 14
type input "Onion Rings"
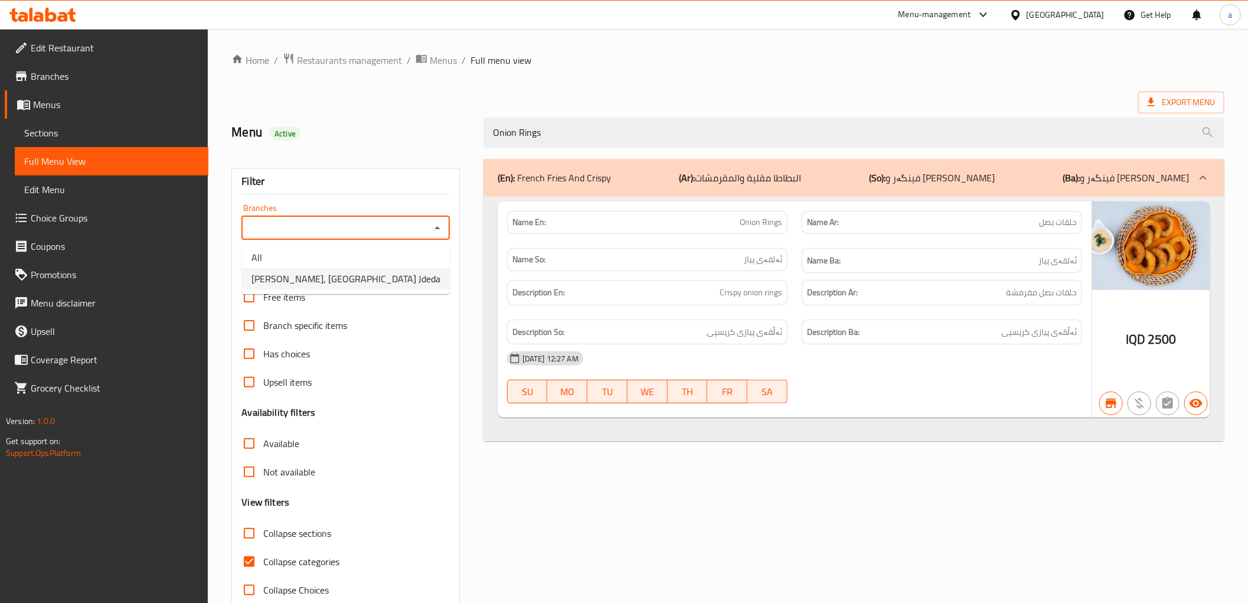
click at [401, 286] on li "[PERSON_NAME], [GEOGRAPHIC_DATA] Jdeda" at bounding box center [346, 278] width 208 height 21
type input "[PERSON_NAME], [GEOGRAPHIC_DATA] Jdeda"
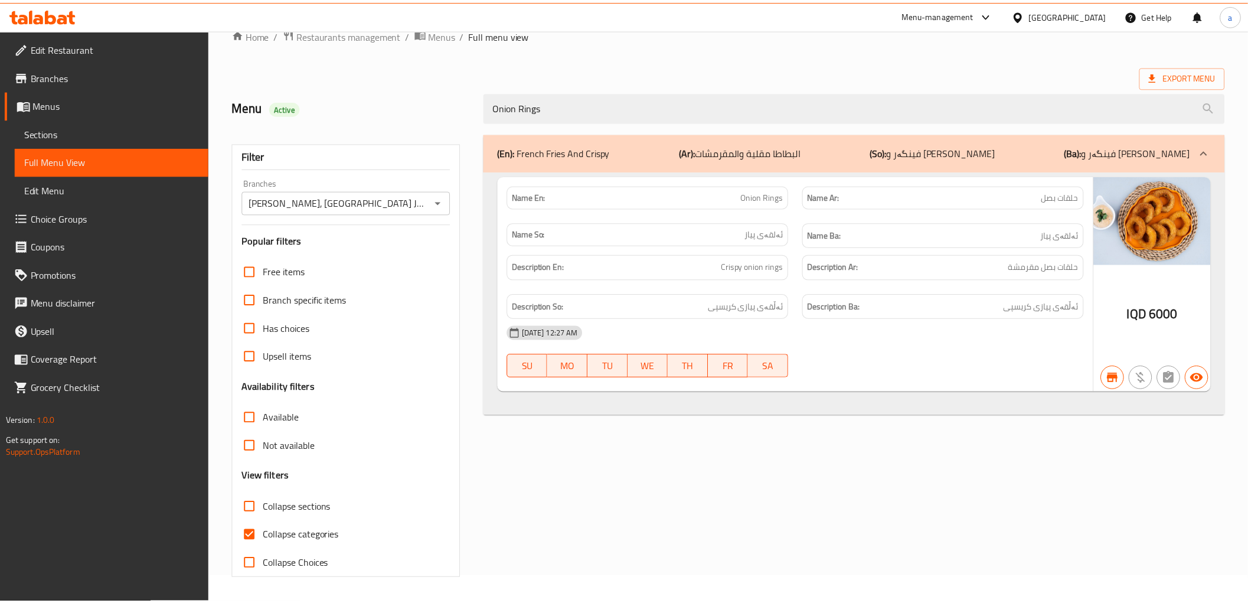
scroll to position [25, 0]
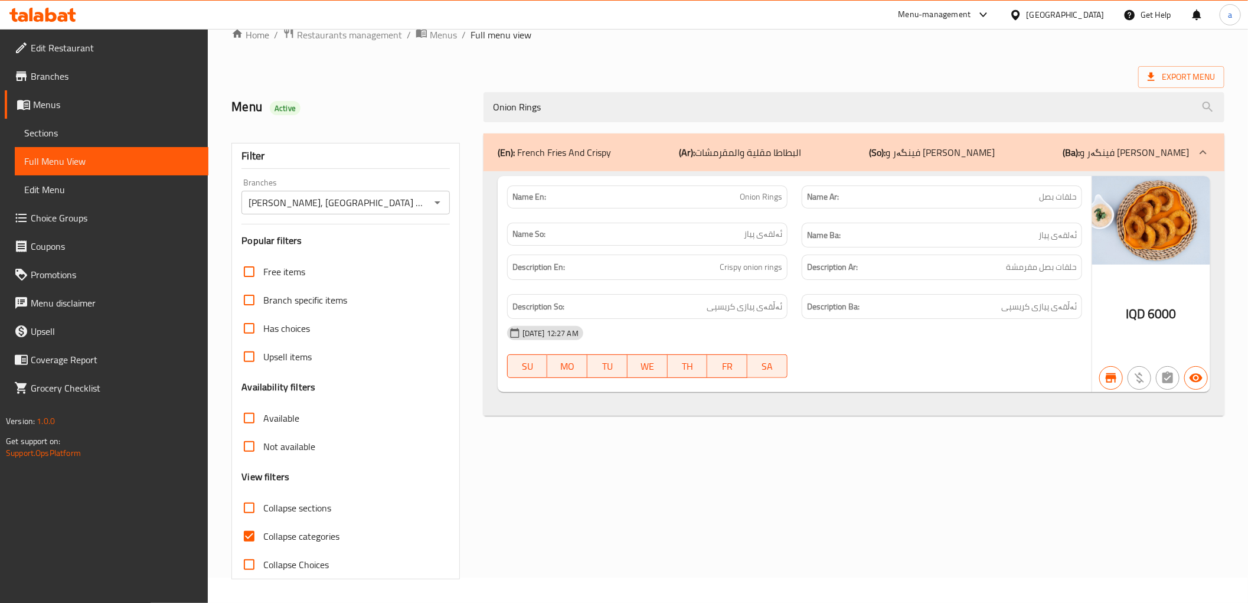
drag, startPoint x: 545, startPoint y: 110, endPoint x: 250, endPoint y: 119, distance: 294.8
click at [252, 119] on div "Menu Active Onion Rings" at bounding box center [727, 107] width 1007 height 53
paste input "Shawarma Rizo"
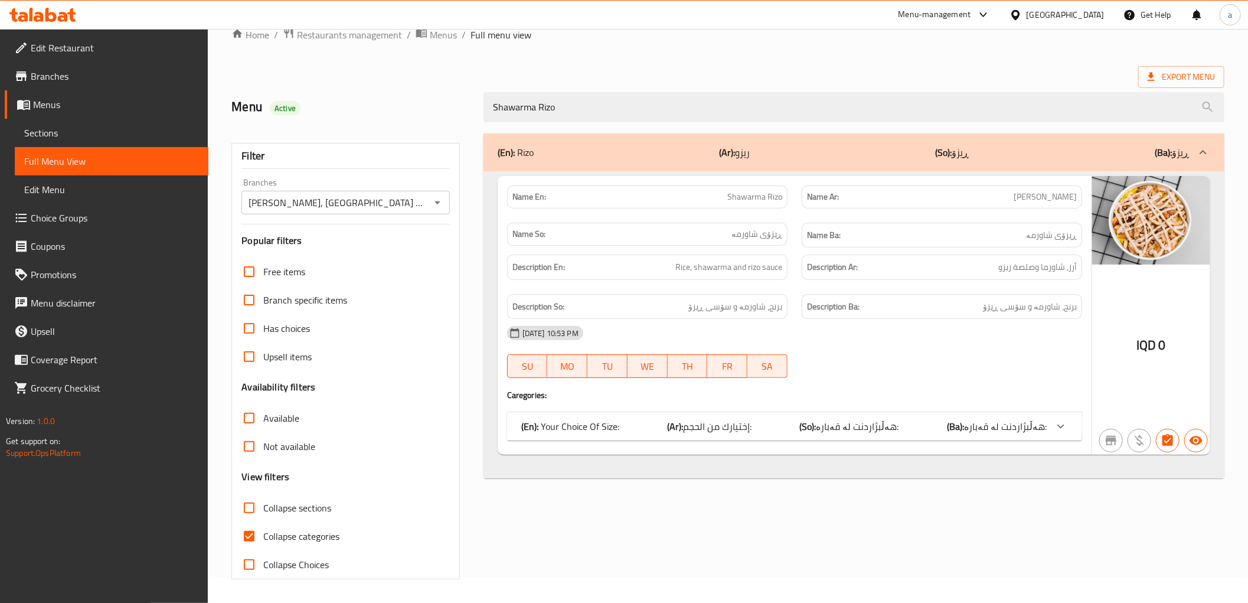
type input "Shawarma Rizo"
click at [311, 524] on label "Collapse categories" at bounding box center [287, 536] width 105 height 28
click at [263, 524] on input "Collapse categories" at bounding box center [249, 536] width 28 height 28
checkbox input "false"
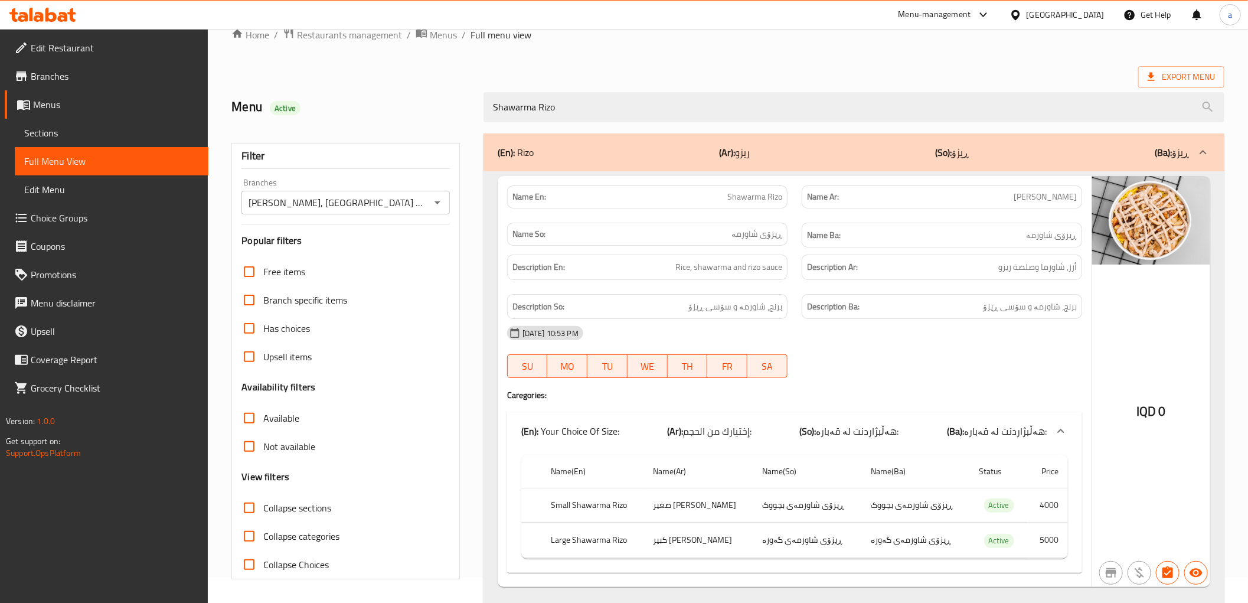
drag, startPoint x: 595, startPoint y: 112, endPoint x: 231, endPoint y: 110, distance: 363.7
click at [231, 110] on div "Menu Active Shawarma Rizo" at bounding box center [727, 107] width 1007 height 53
paste input "picy"
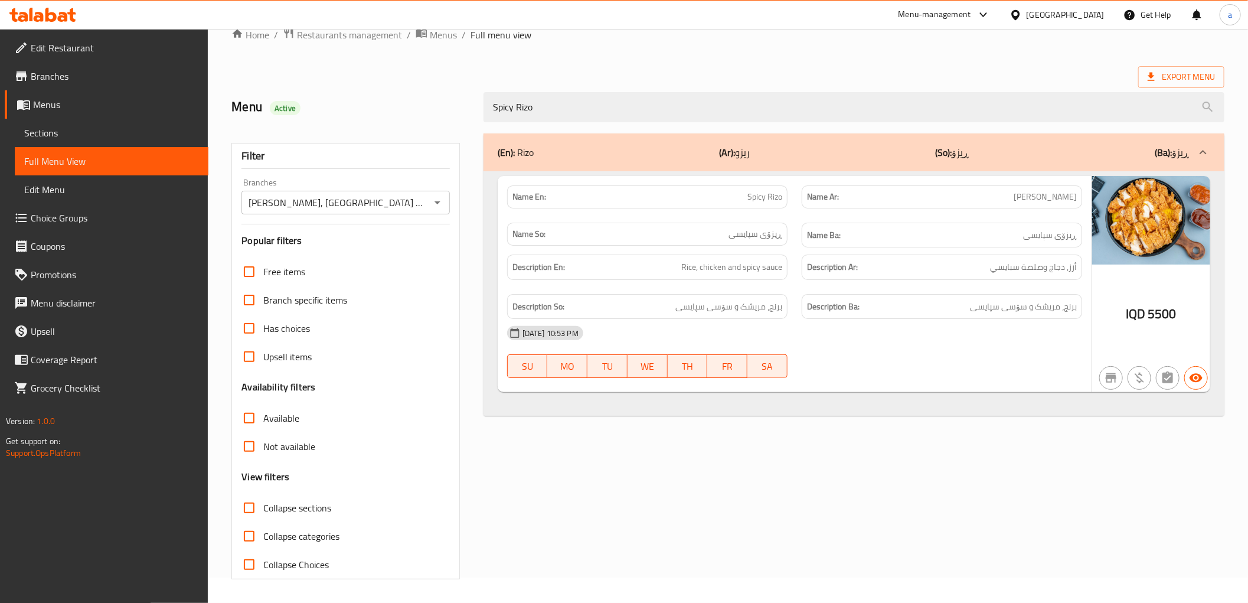
type input "Spicy Rizo"
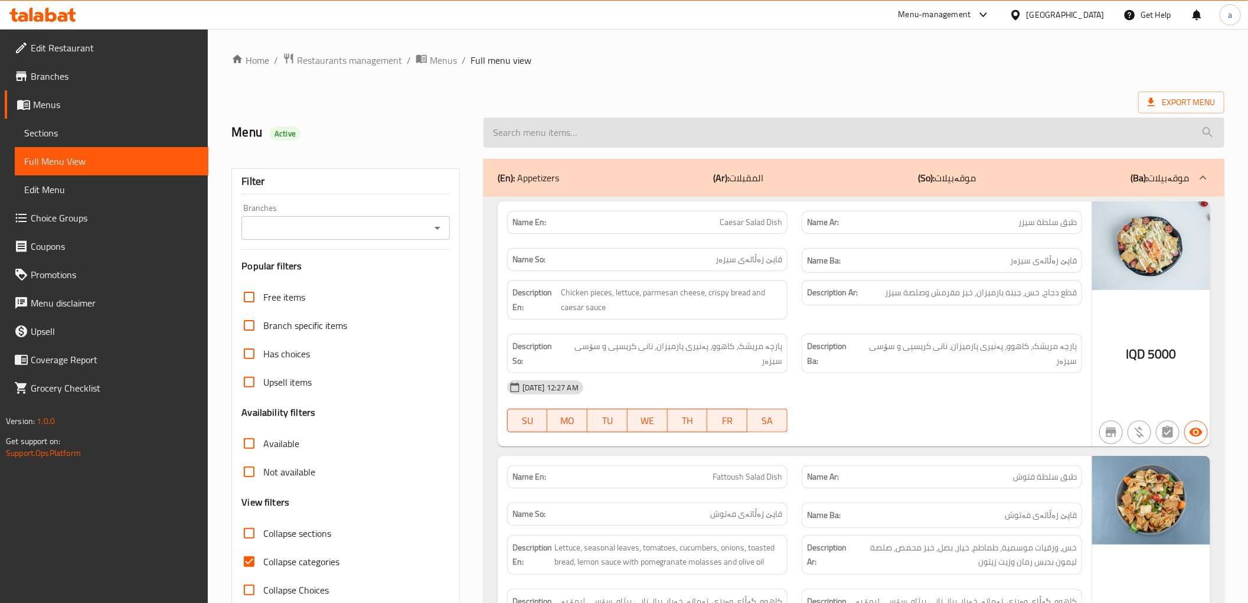
click at [514, 139] on input "search" at bounding box center [854, 132] width 741 height 30
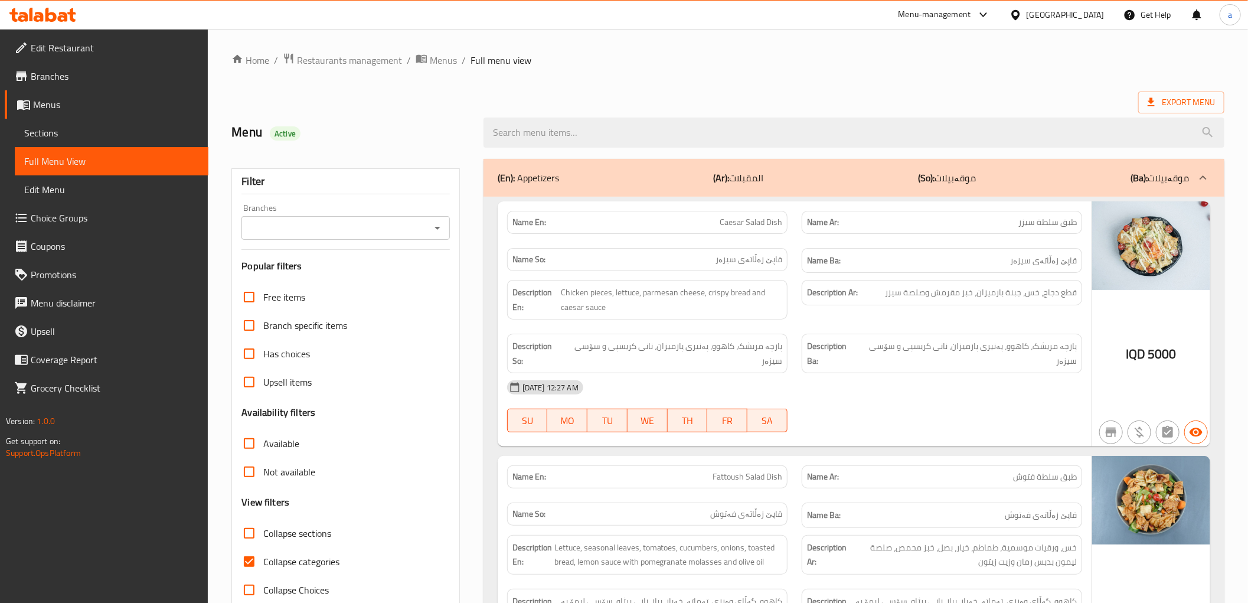
paste input "Spicy Rizo"
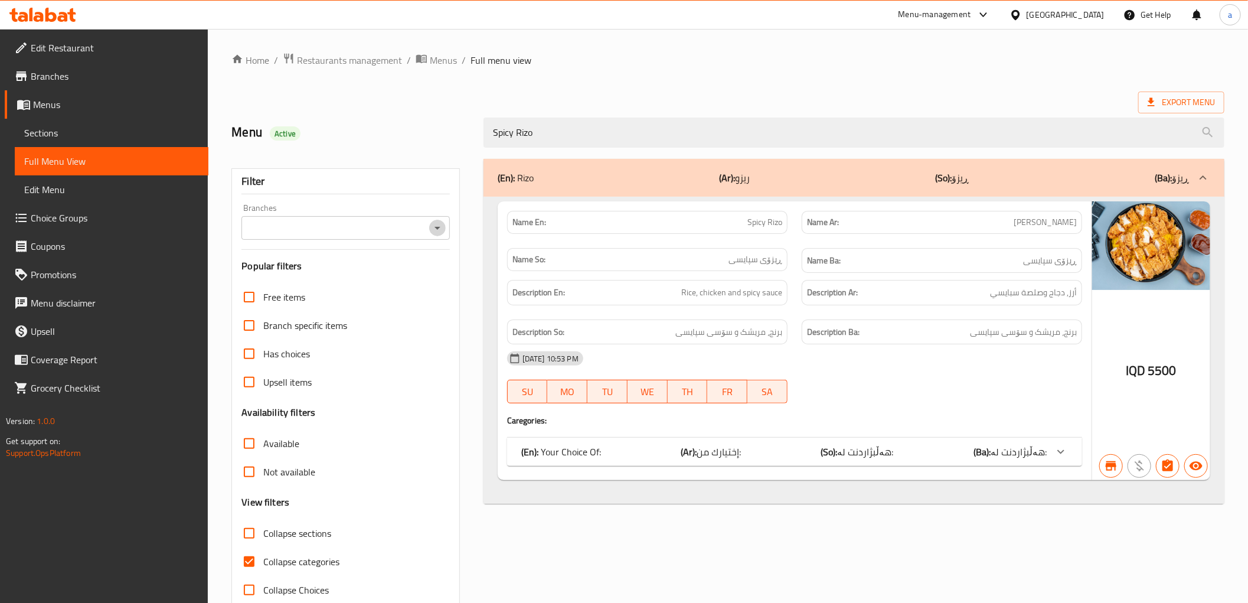
click at [436, 226] on icon "Open" at bounding box center [437, 228] width 14 height 14
type input "Spicy Rizo"
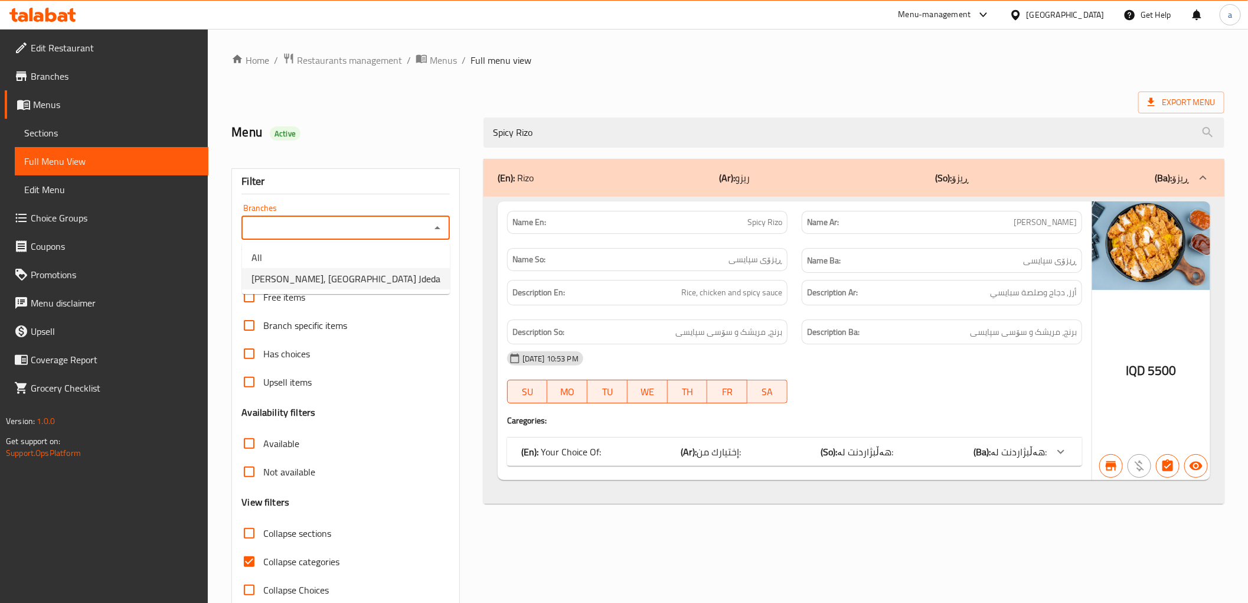
click at [384, 286] on span "[PERSON_NAME], [GEOGRAPHIC_DATA] Jdeda" at bounding box center [346, 279] width 189 height 14
type input "[PERSON_NAME], [GEOGRAPHIC_DATA] Jdeda"
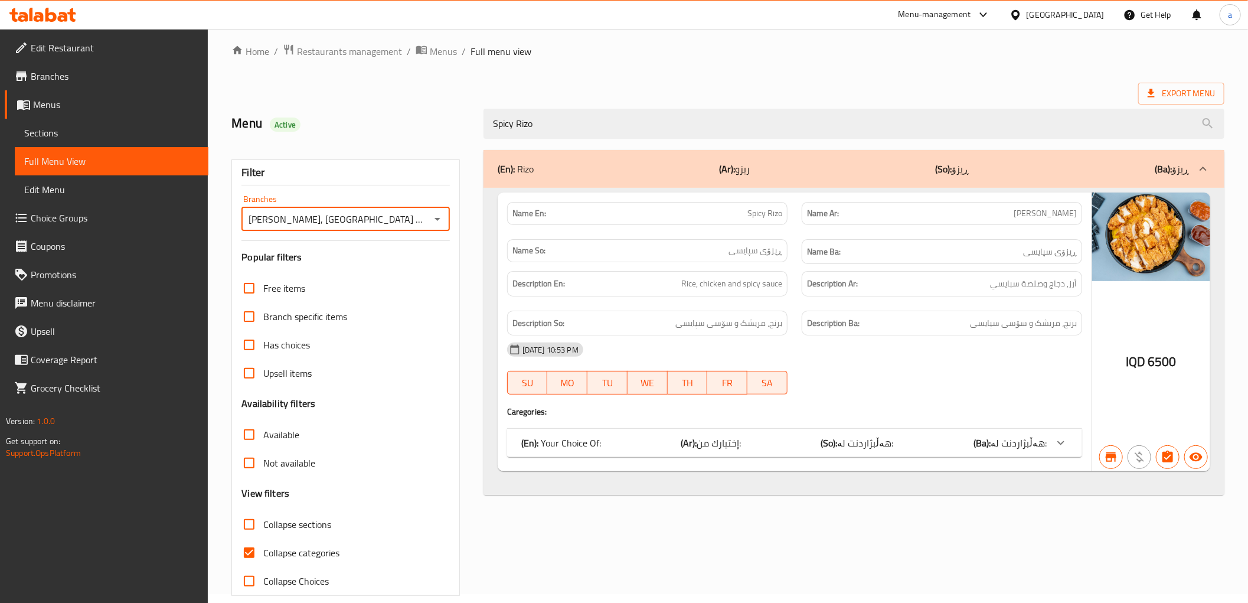
scroll to position [25, 0]
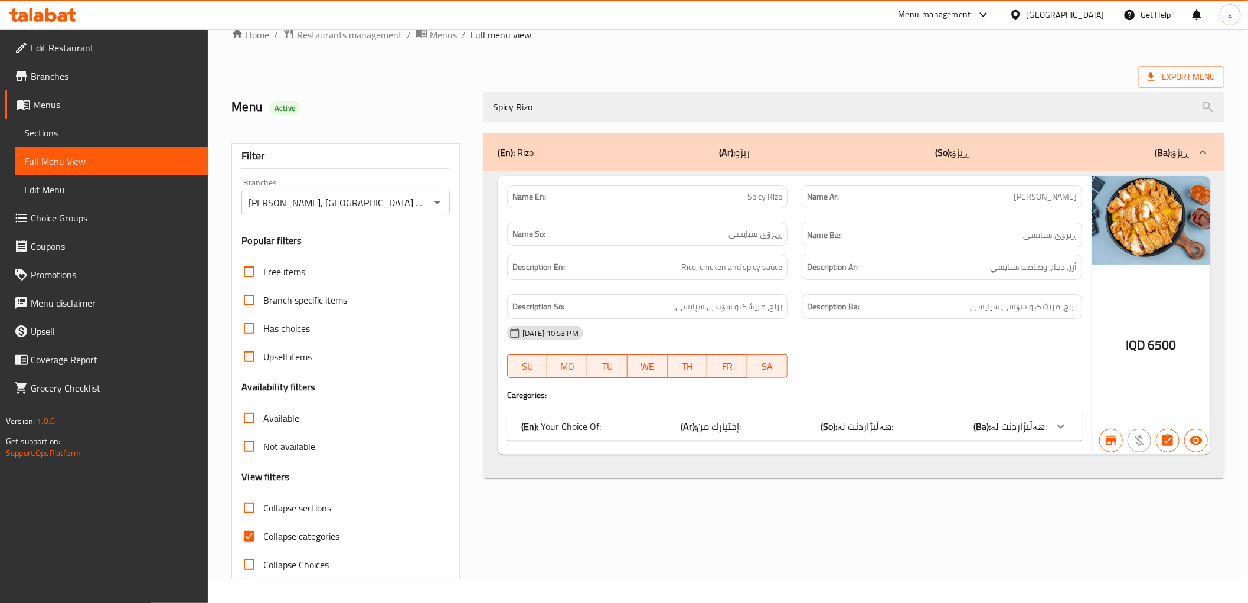
click at [320, 536] on span "Collapse categories" at bounding box center [301, 536] width 76 height 14
click at [263, 536] on input "Collapse categories" at bounding box center [249, 536] width 28 height 28
checkbox input "false"
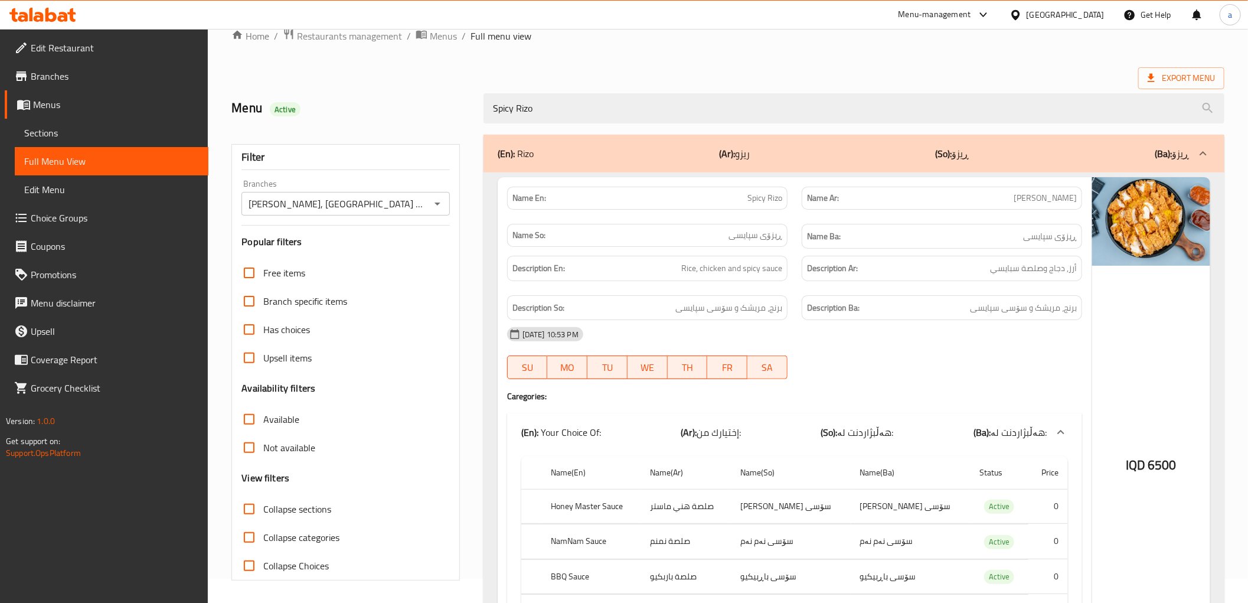
scroll to position [0, 0]
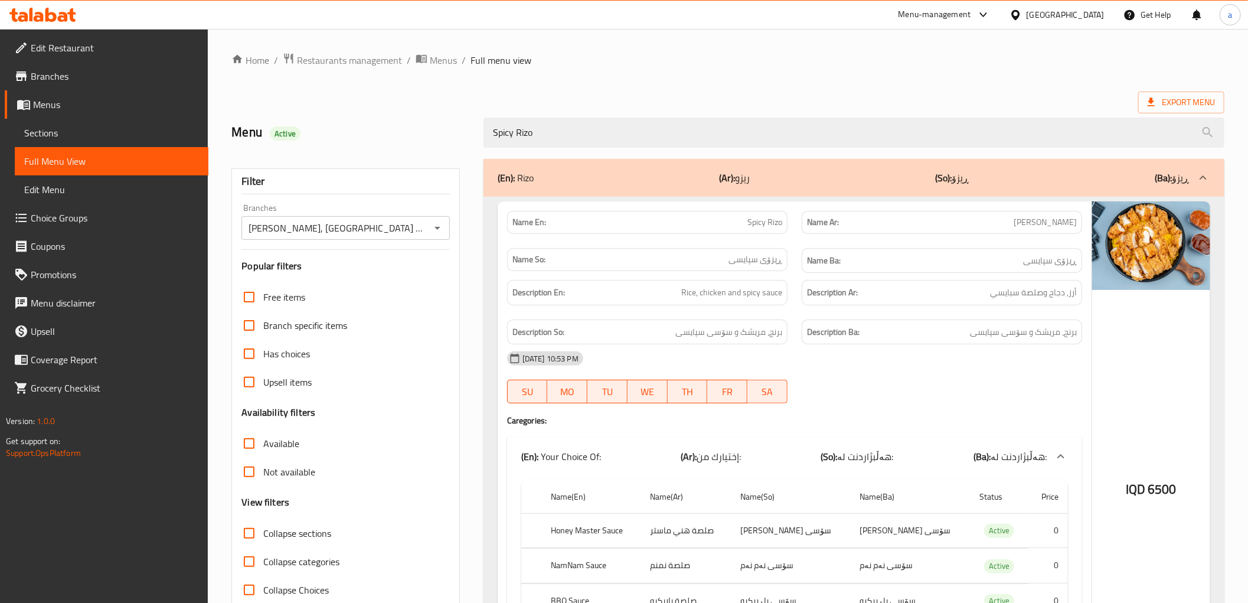
drag, startPoint x: 634, startPoint y: 132, endPoint x: 338, endPoint y: 149, distance: 296.3
click at [340, 149] on div "Menu Active Spicy Rizo" at bounding box center [727, 132] width 1007 height 53
paste input "auce Box"
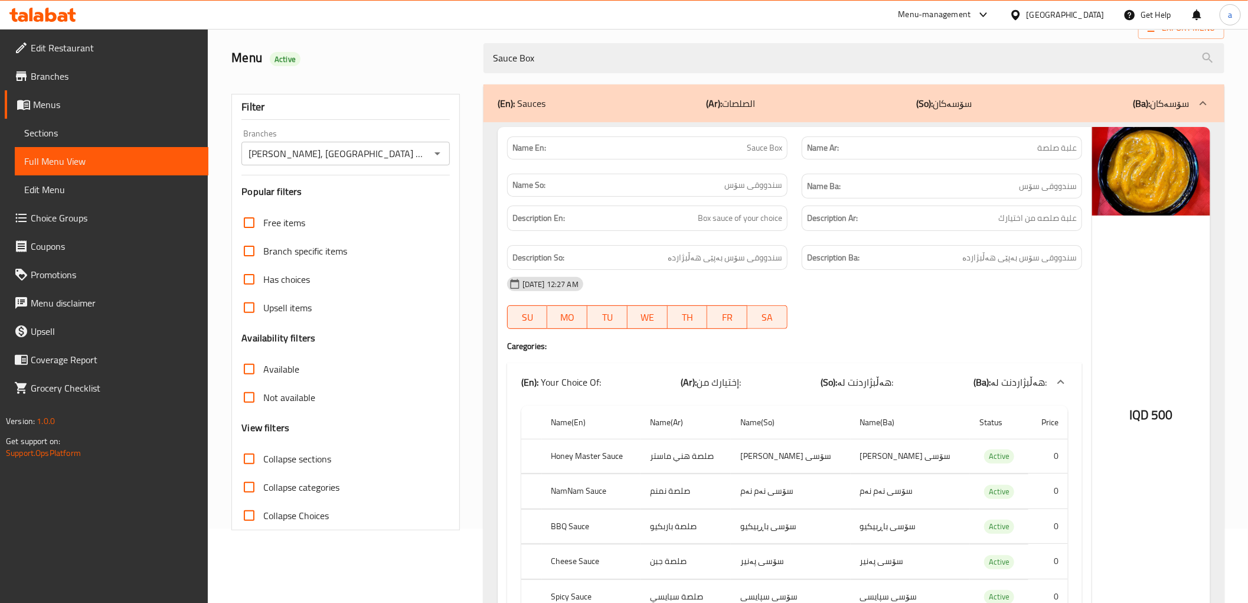
scroll to position [162, 0]
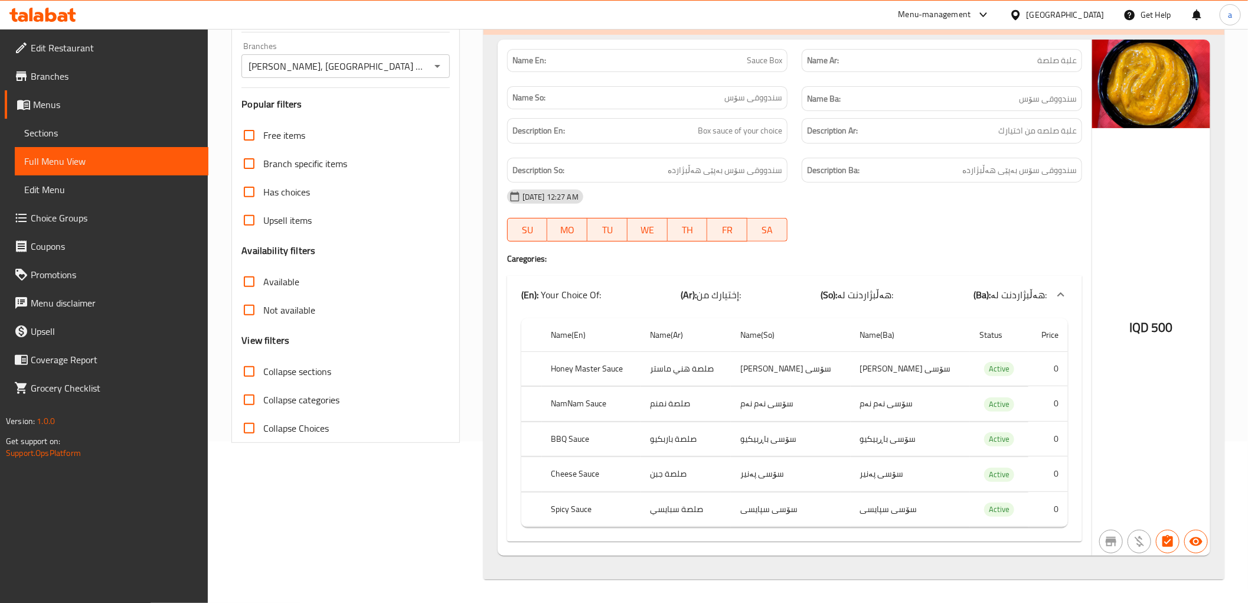
type input "Sauce Box"
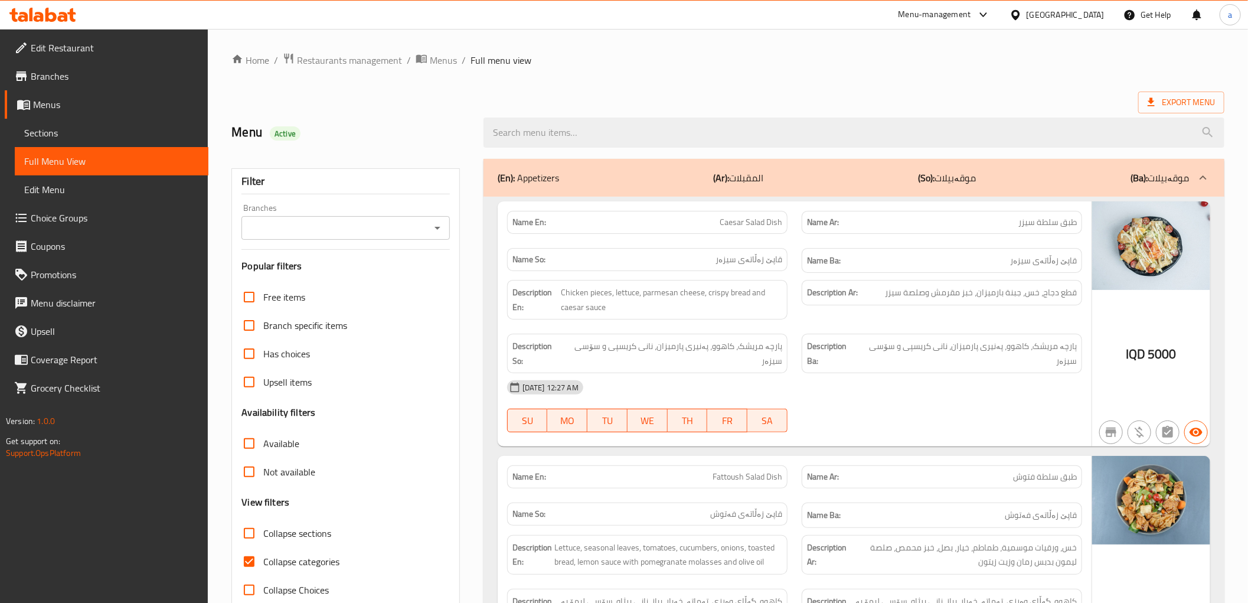
click at [530, 142] on input "search" at bounding box center [854, 132] width 741 height 30
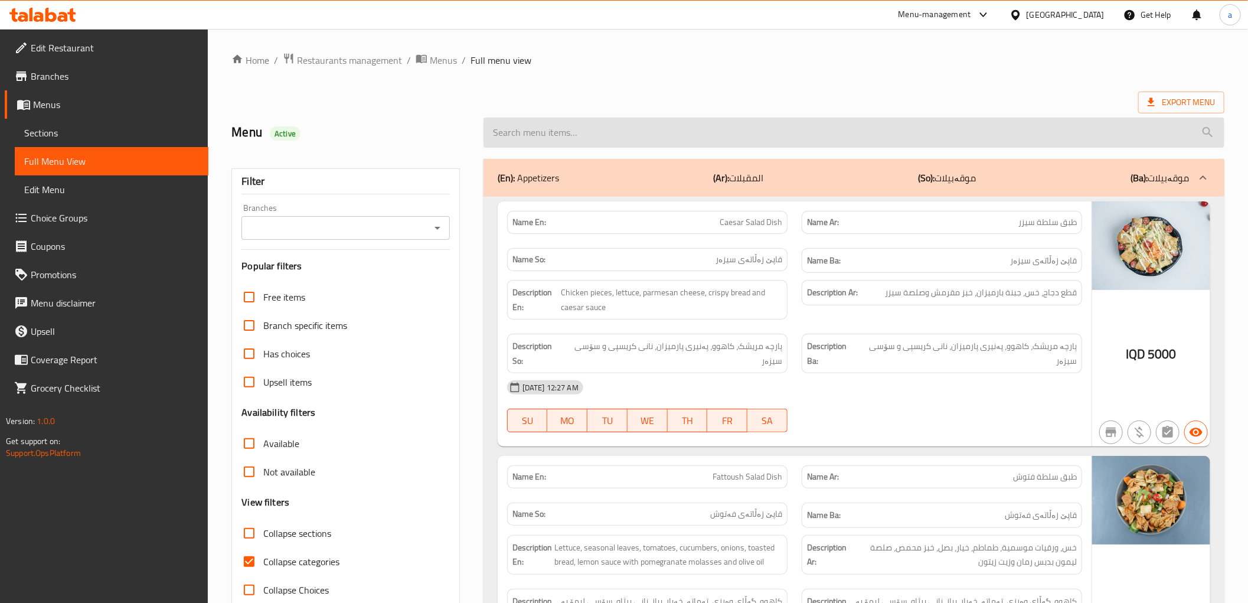
paste input "342621406"
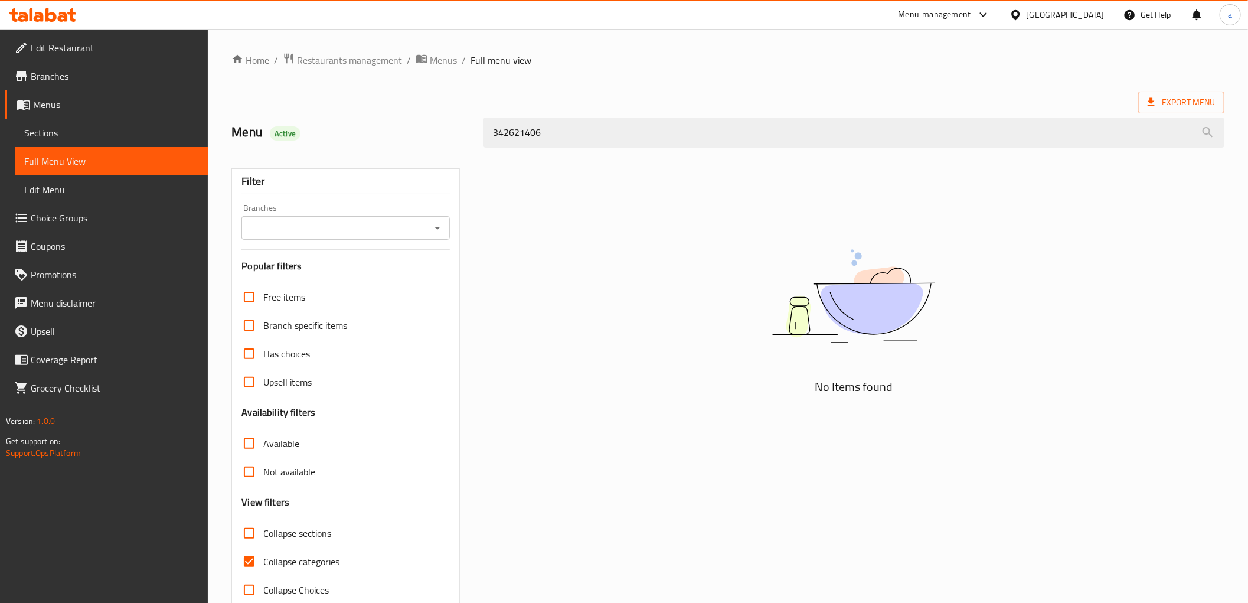
drag, startPoint x: 481, startPoint y: 126, endPoint x: 387, endPoint y: 152, distance: 97.8
click at [387, 152] on div "Home / Restaurants management / Menus / Full menu view Export Menu Menu Active …" at bounding box center [727, 329] width 993 height 552
paste input "Sauce Box"
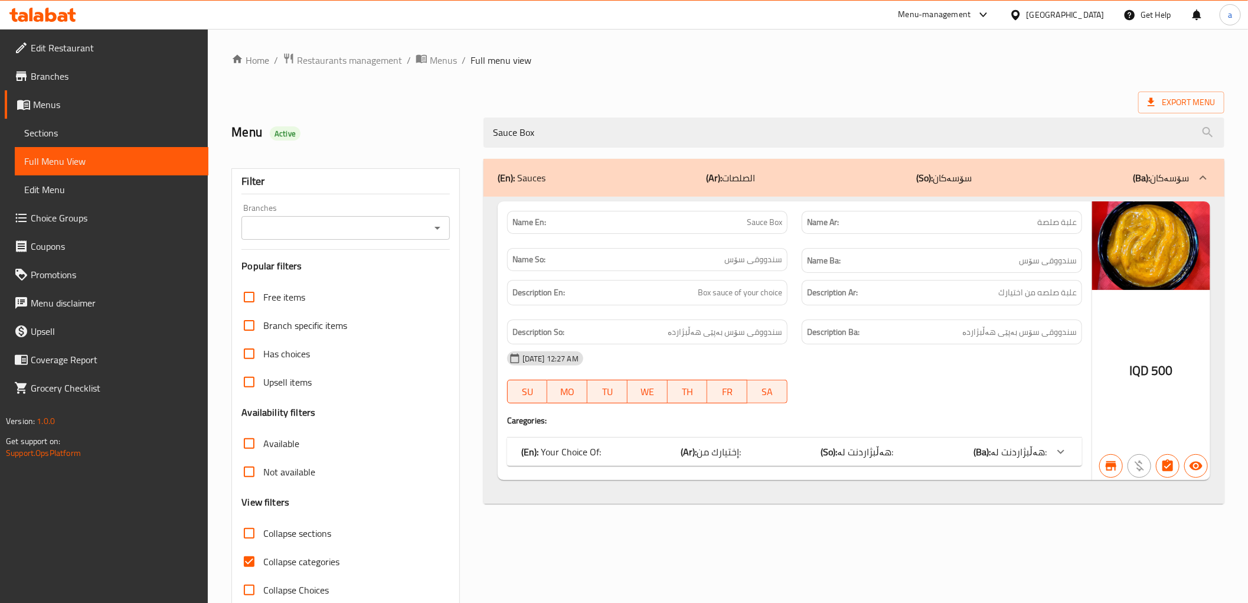
click at [433, 231] on icon "Open" at bounding box center [437, 228] width 14 height 14
type input "Sauce Box"
click at [439, 235] on button "Open" at bounding box center [437, 228] width 17 height 17
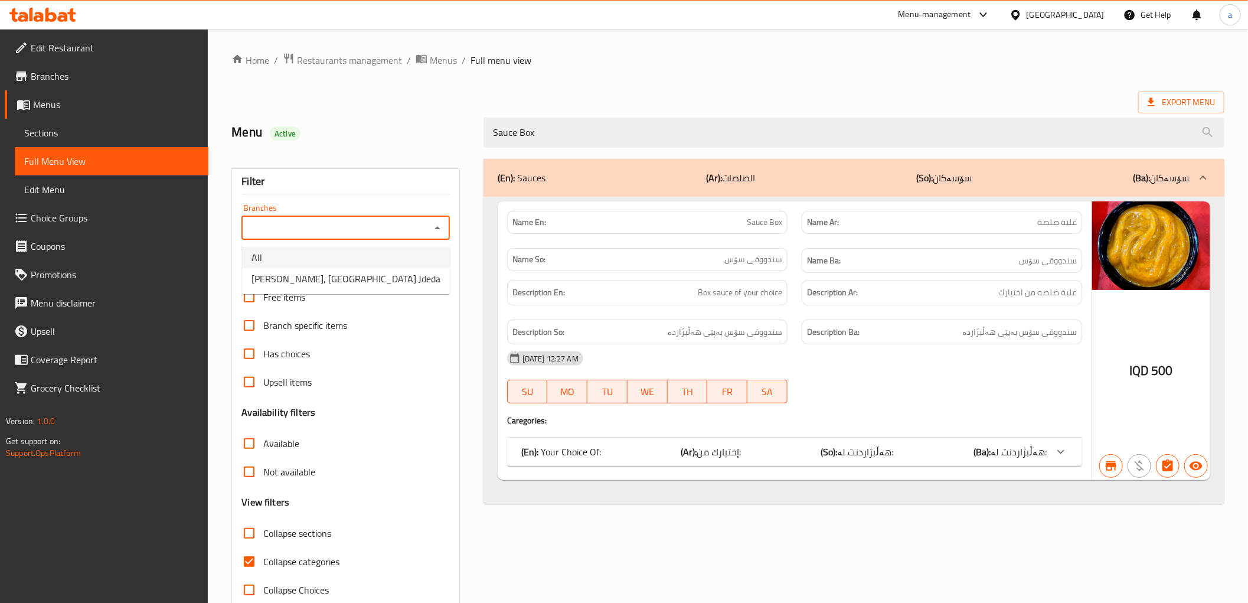
click at [417, 260] on li "All" at bounding box center [346, 257] width 208 height 21
click at [438, 226] on icon "Open" at bounding box center [437, 228] width 14 height 14
click at [406, 275] on li "[PERSON_NAME], [GEOGRAPHIC_DATA] Jdeda" at bounding box center [346, 278] width 208 height 21
type input "[PERSON_NAME], [GEOGRAPHIC_DATA] Jdeda"
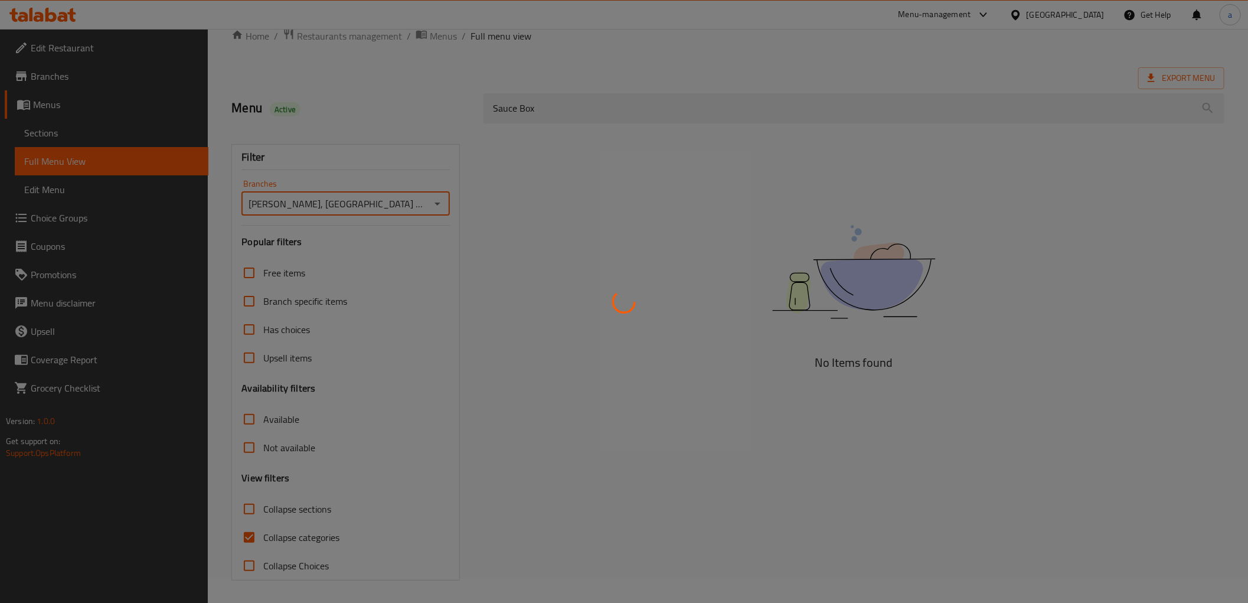
scroll to position [25, 0]
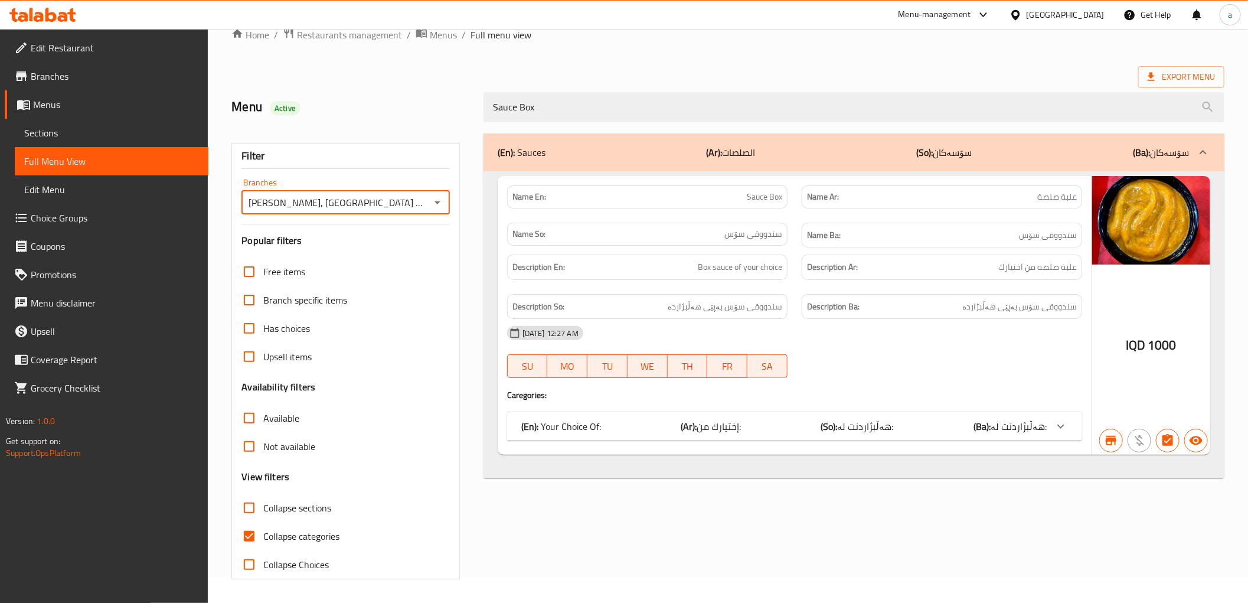
click at [316, 534] on span "Collapse categories" at bounding box center [301, 536] width 76 height 14
click at [263, 534] on input "Collapse categories" at bounding box center [249, 536] width 28 height 28
checkbox input "false"
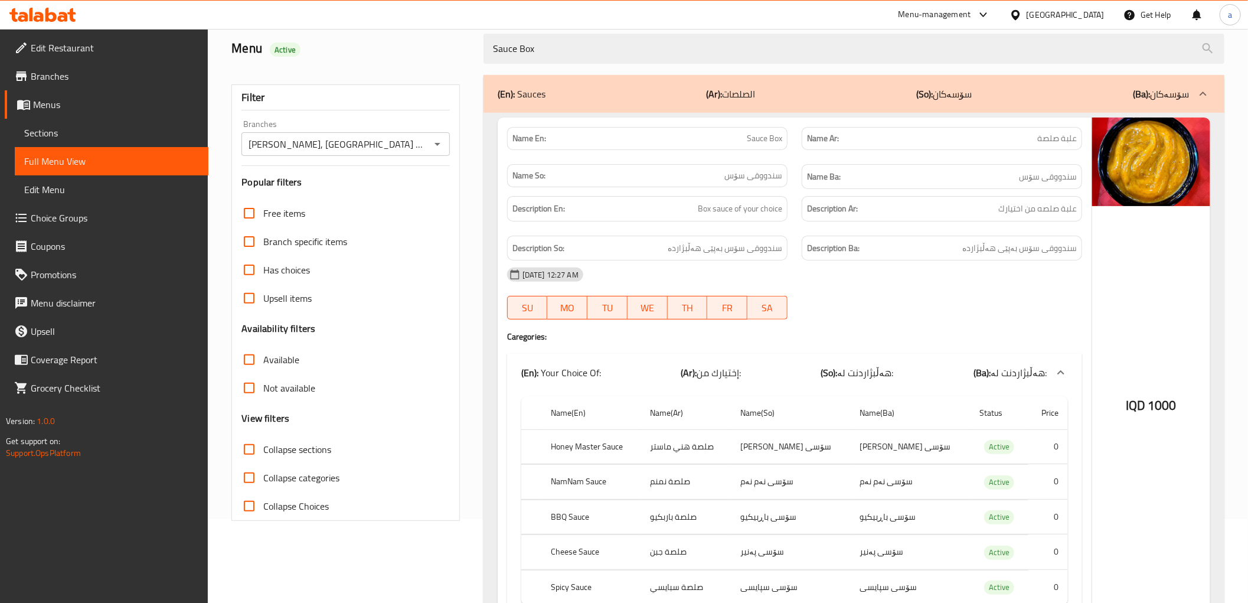
scroll to position [74, 0]
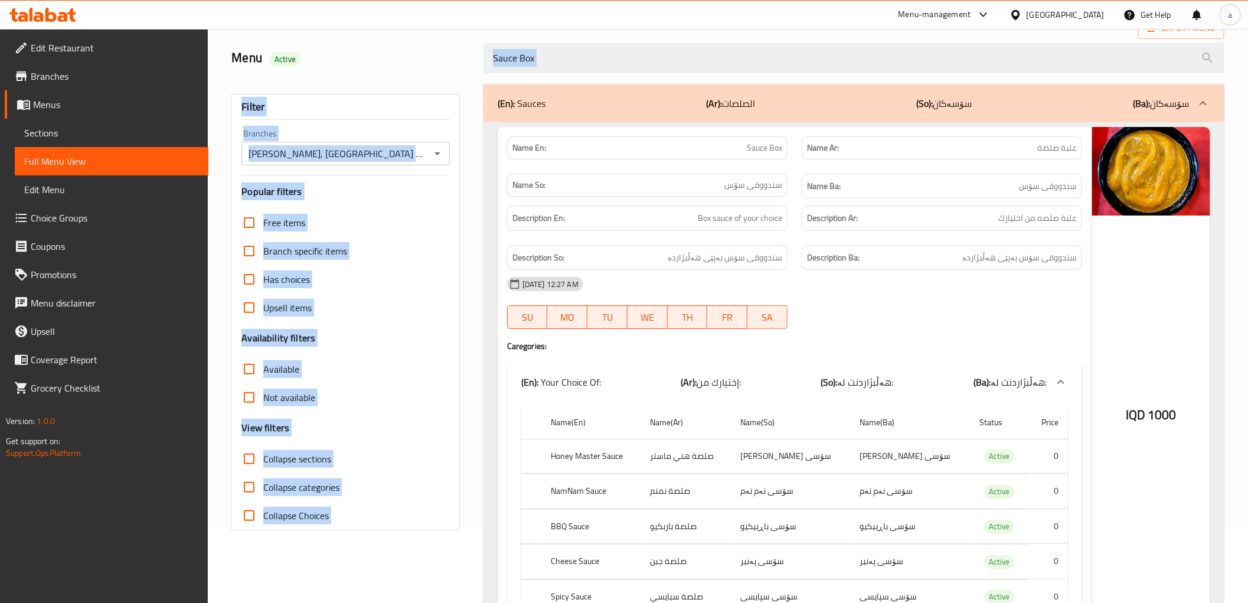
drag, startPoint x: 631, startPoint y: 77, endPoint x: 451, endPoint y: 55, distance: 180.8
click at [451, 51] on div "Home / Restaurants management / Menus / Full menu view Export Menu Menu Active …" at bounding box center [727, 322] width 993 height 688
click at [562, 56] on input "Sauce Box" at bounding box center [854, 58] width 741 height 30
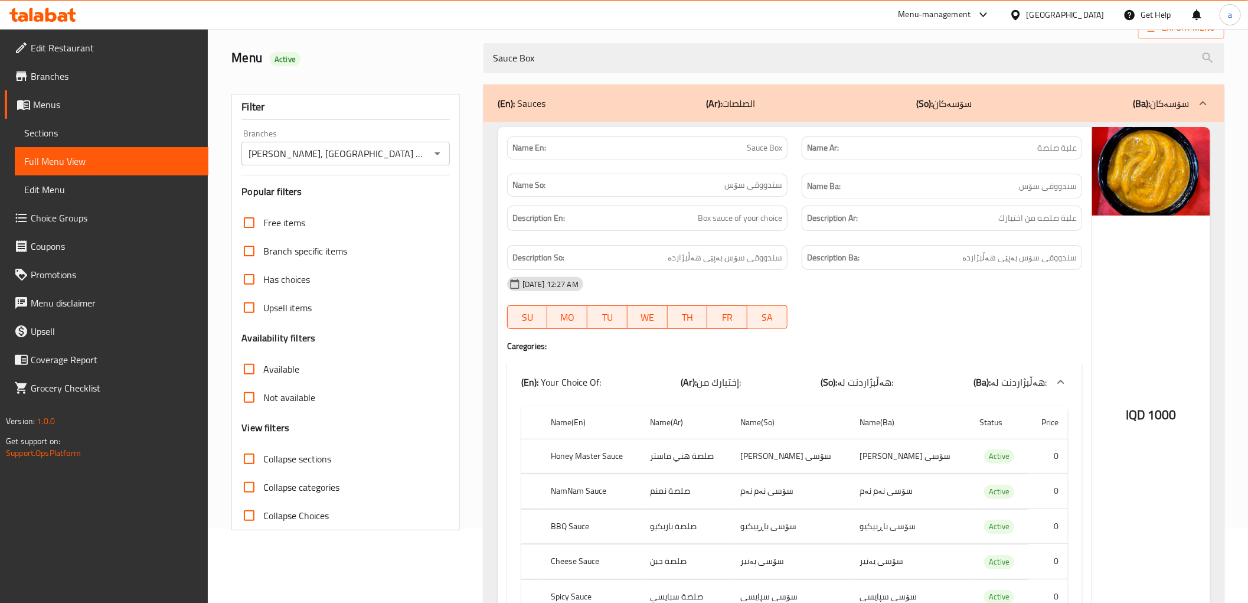
drag, startPoint x: 592, startPoint y: 54, endPoint x: 370, endPoint y: 43, distance: 222.3
click at [371, 43] on div "Menu Active Sauce Box" at bounding box center [727, 58] width 1007 height 53
paste input "Falafel Saj"
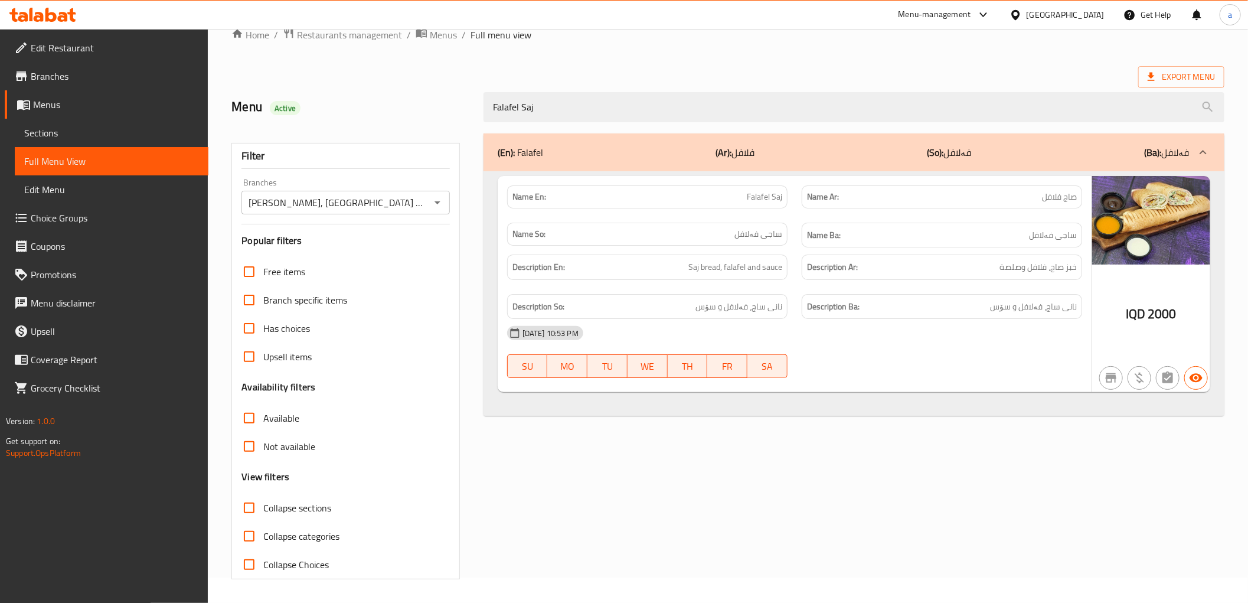
scroll to position [25, 0]
type input "Falafel Saj"
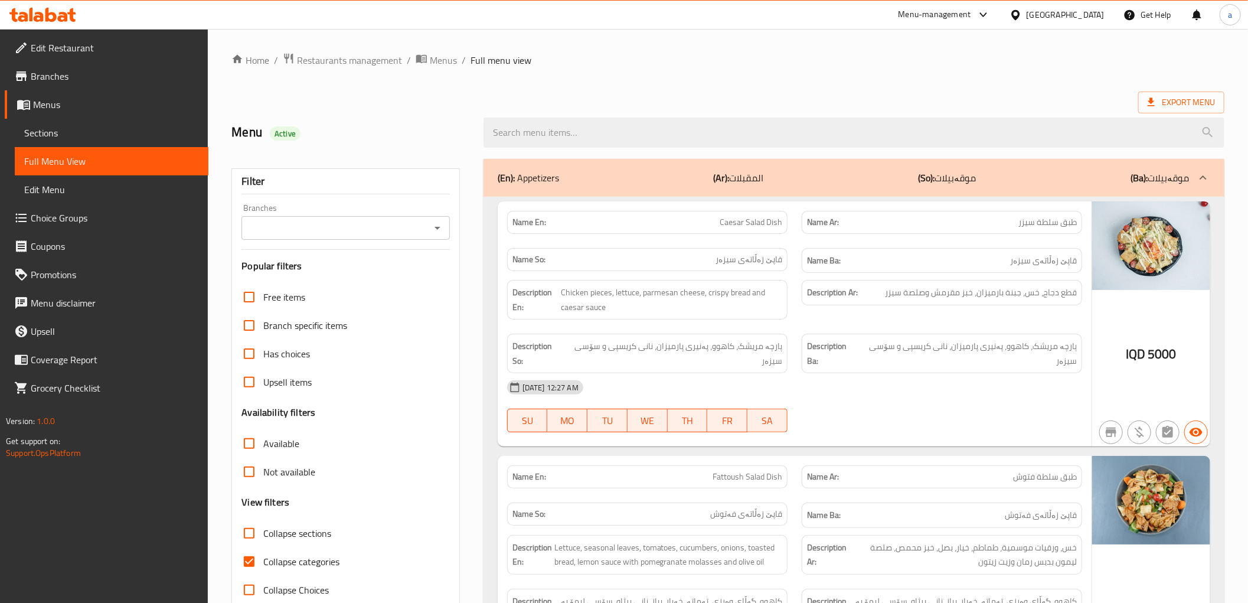
click at [531, 150] on div at bounding box center [853, 132] width 755 height 44
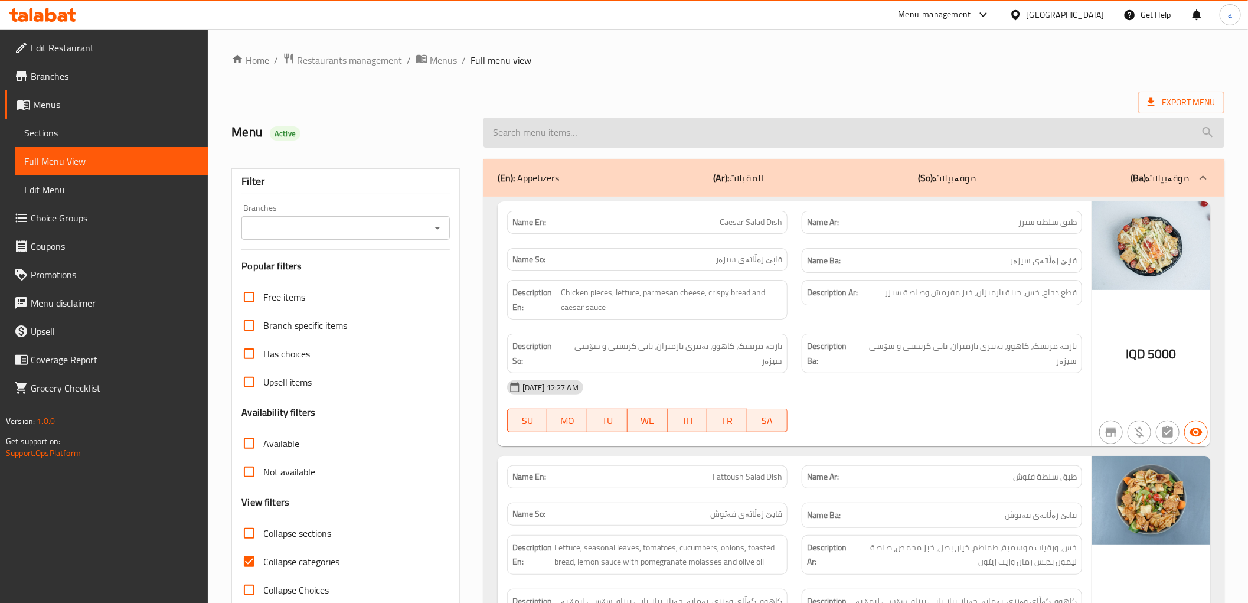
click at [531, 142] on input "search" at bounding box center [854, 132] width 741 height 30
paste input "342621406"
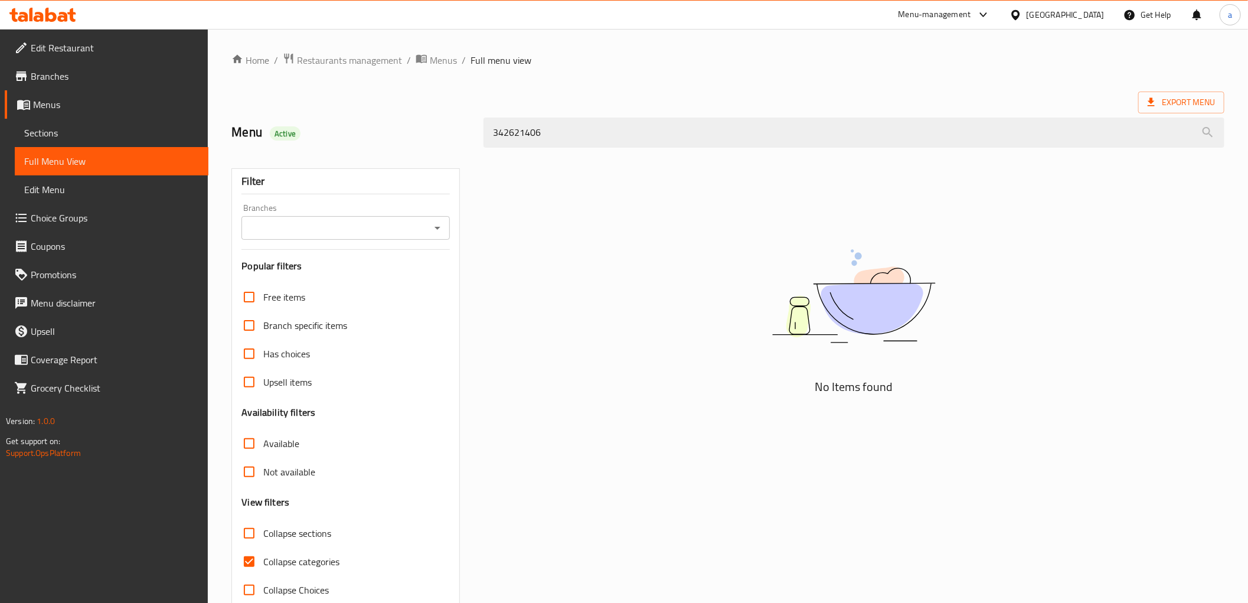
drag, startPoint x: 458, startPoint y: 122, endPoint x: 429, endPoint y: 130, distance: 30.8
click at [429, 129] on div "Menu Active 342621406" at bounding box center [727, 132] width 1007 height 53
paste input "Falafel Saj"
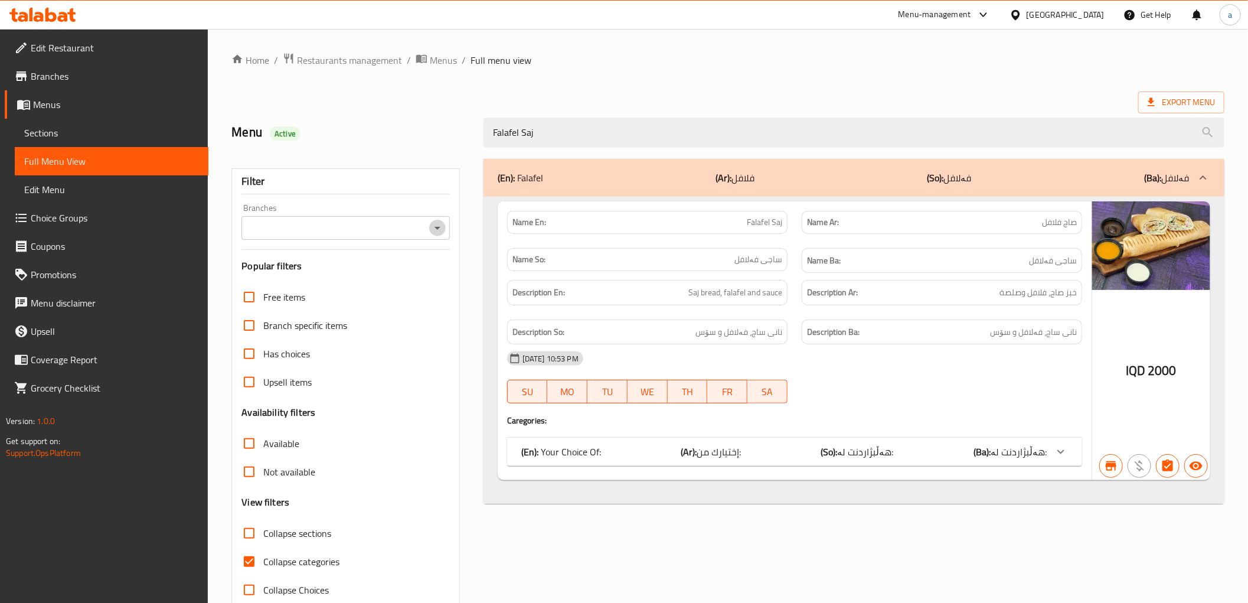
click at [437, 225] on icon "Open" at bounding box center [437, 228] width 14 height 14
type input "Falafel Saj"
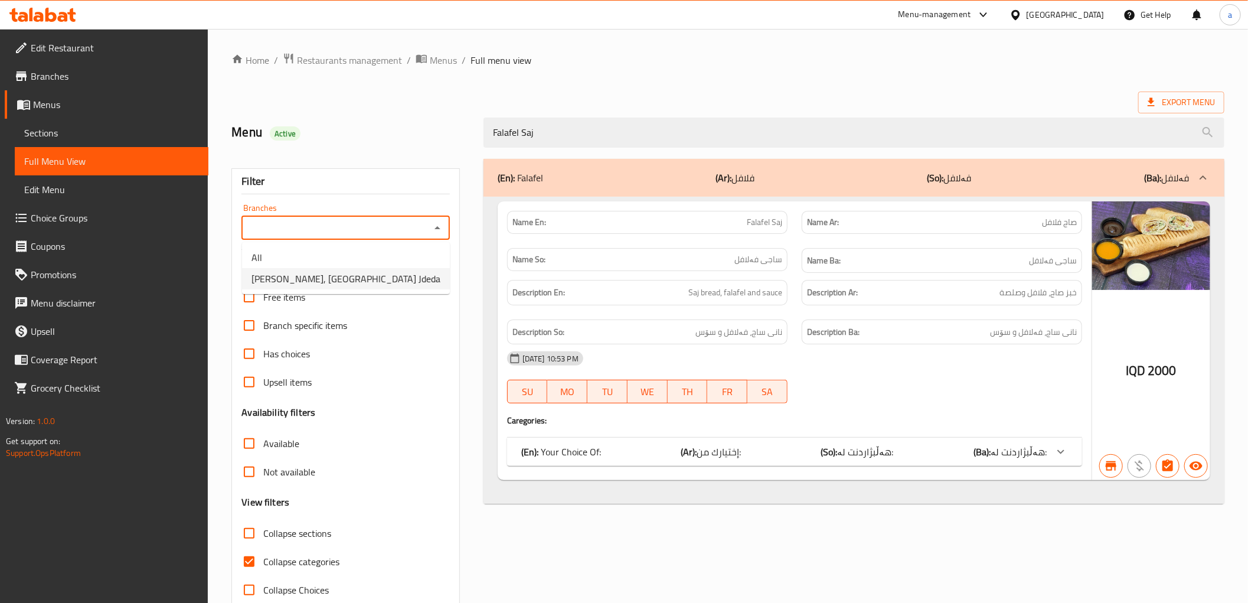
click at [409, 283] on li "[PERSON_NAME], [GEOGRAPHIC_DATA] Jdeda" at bounding box center [346, 278] width 208 height 21
type input "[PERSON_NAME], [GEOGRAPHIC_DATA] Jdeda"
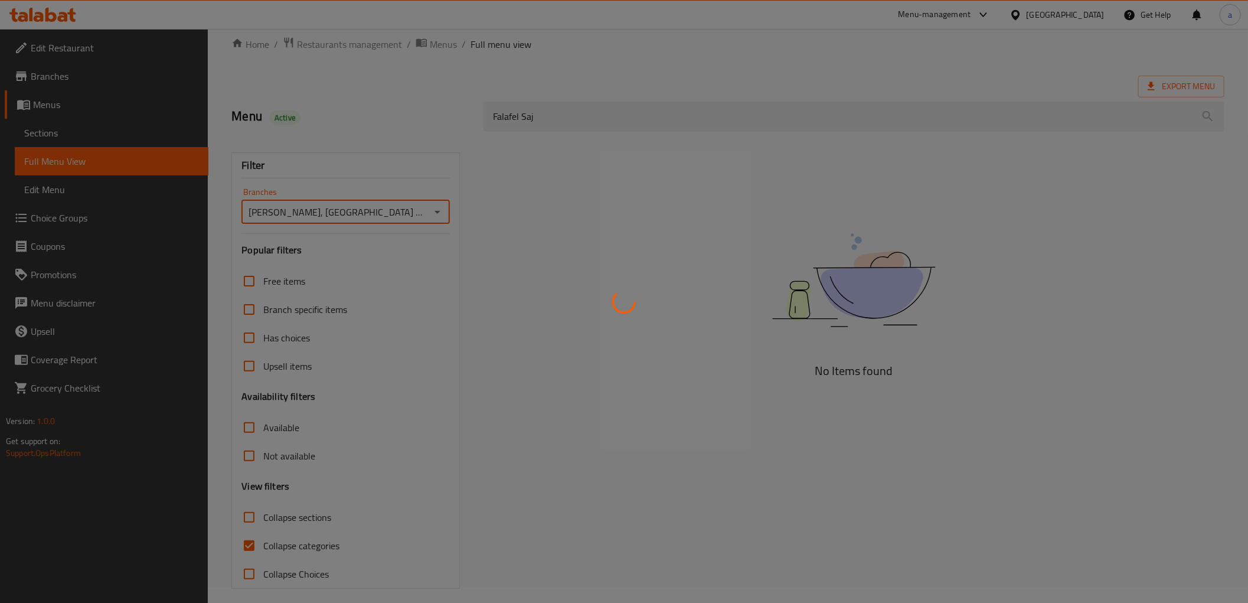
scroll to position [25, 0]
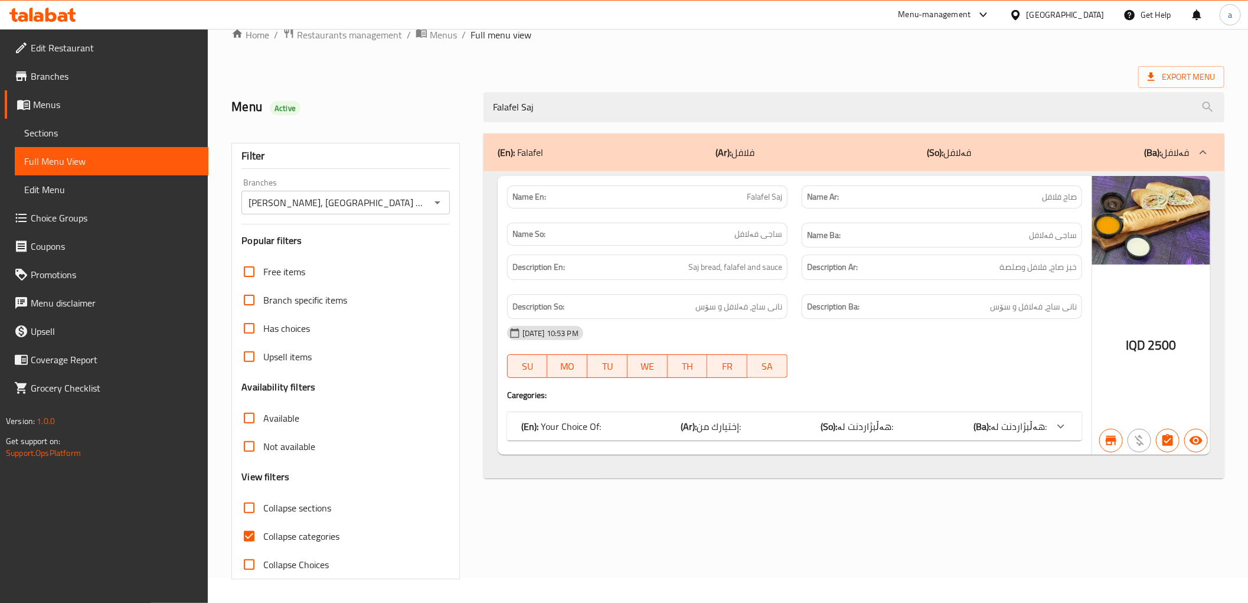
click at [326, 540] on span "Collapse categories" at bounding box center [301, 536] width 76 height 14
click at [263, 540] on input "Collapse categories" at bounding box center [249, 536] width 28 height 28
checkbox input "false"
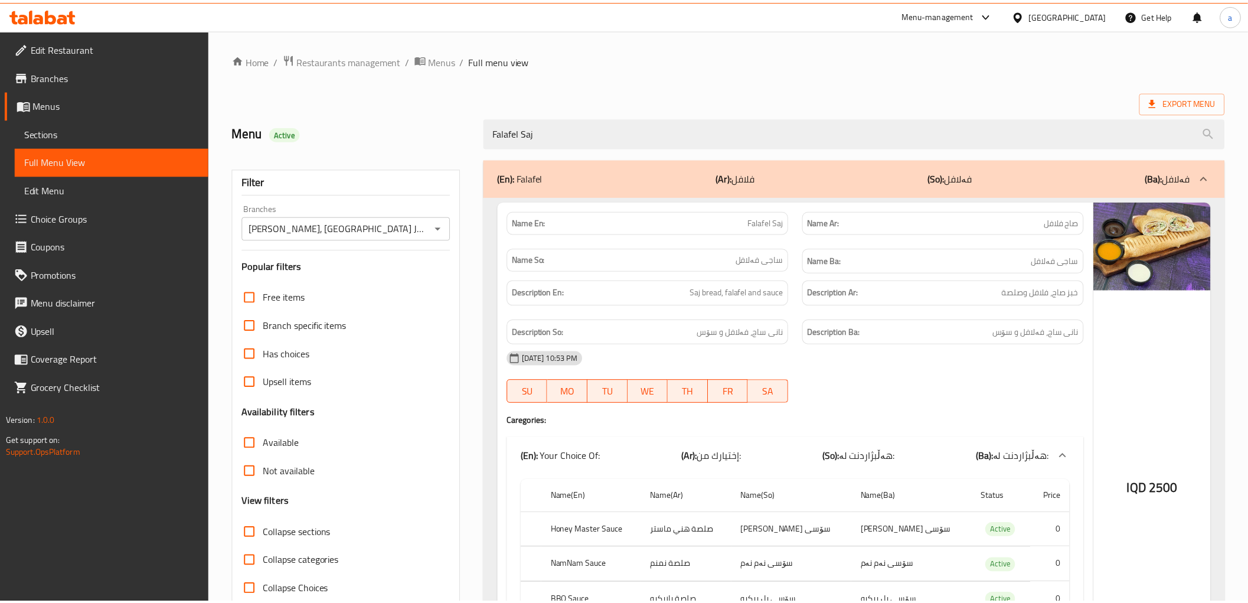
scroll to position [162, 0]
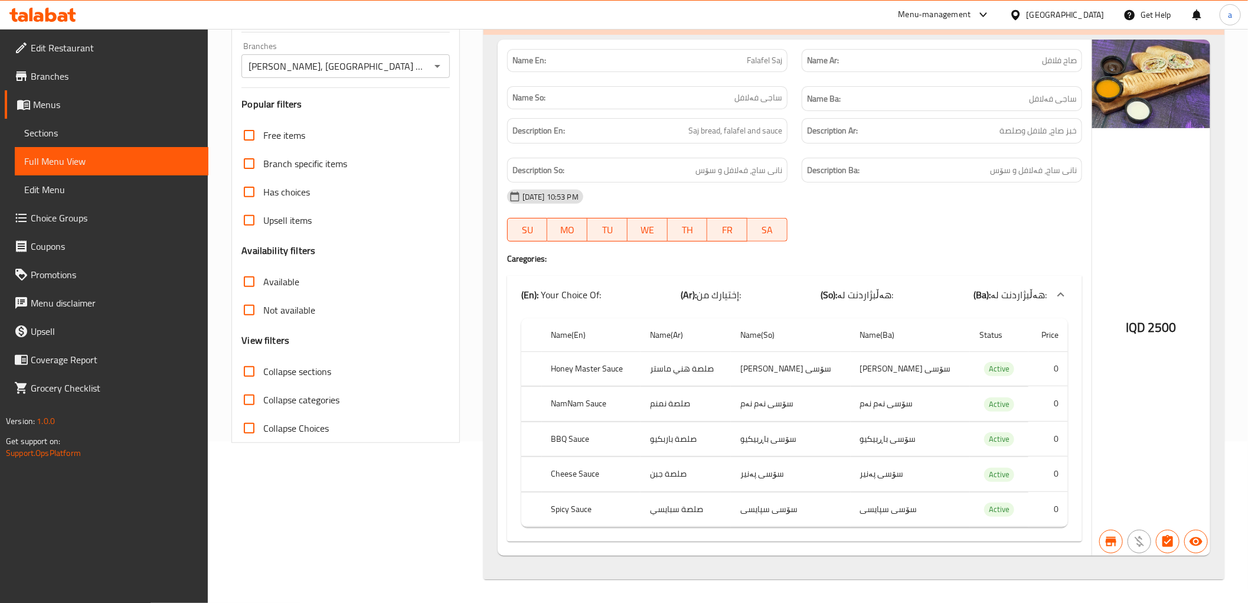
click at [53, 9] on icon at bounding box center [42, 15] width 67 height 14
